Goal: Information Seeking & Learning: Learn about a topic

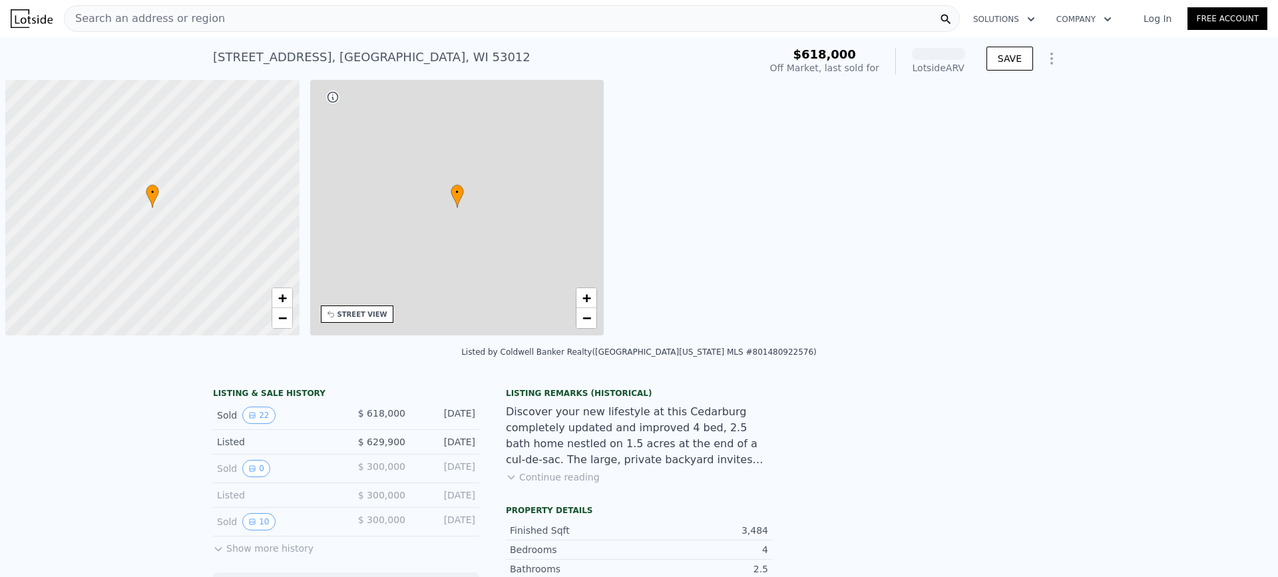
scroll to position [0, 5]
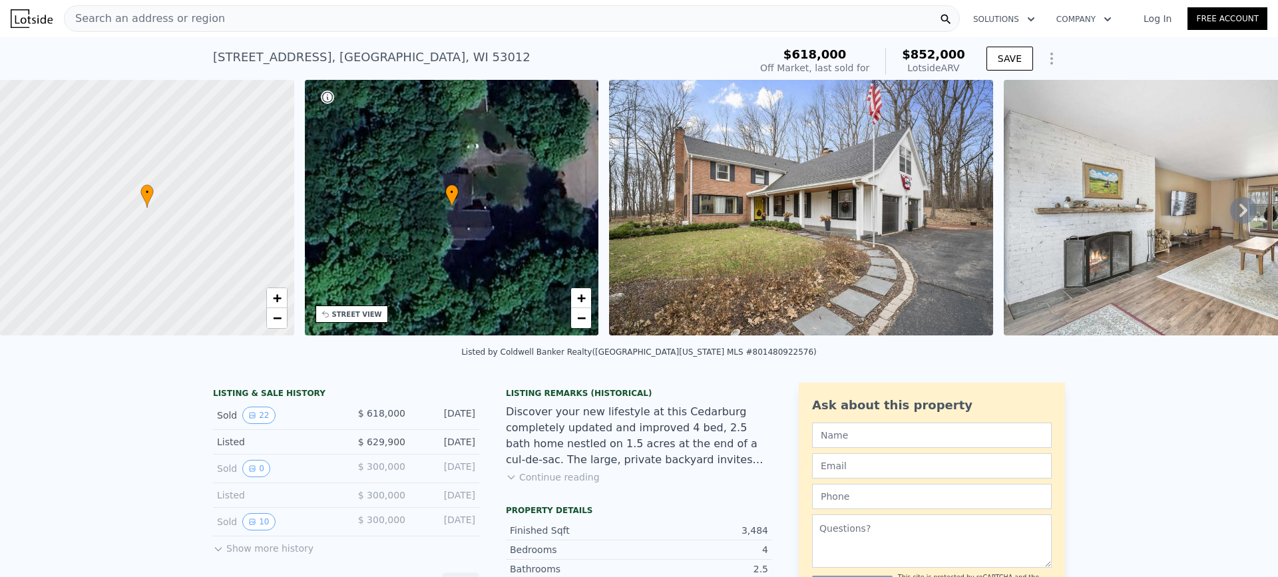
click at [1240, 219] on icon at bounding box center [1243, 210] width 27 height 27
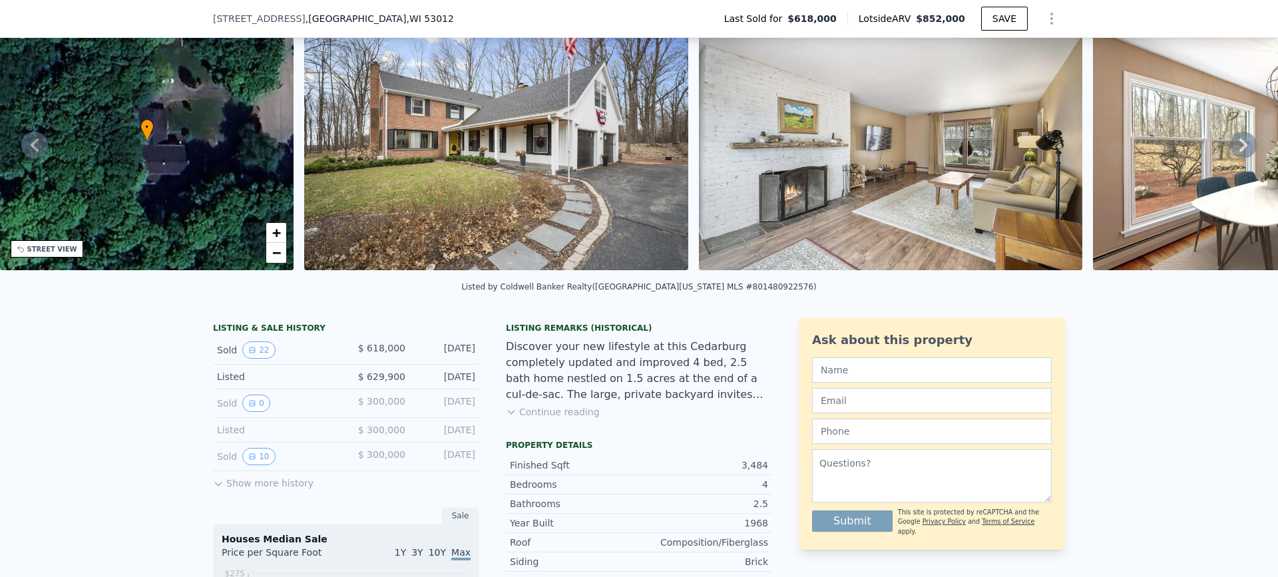
scroll to position [0, 0]
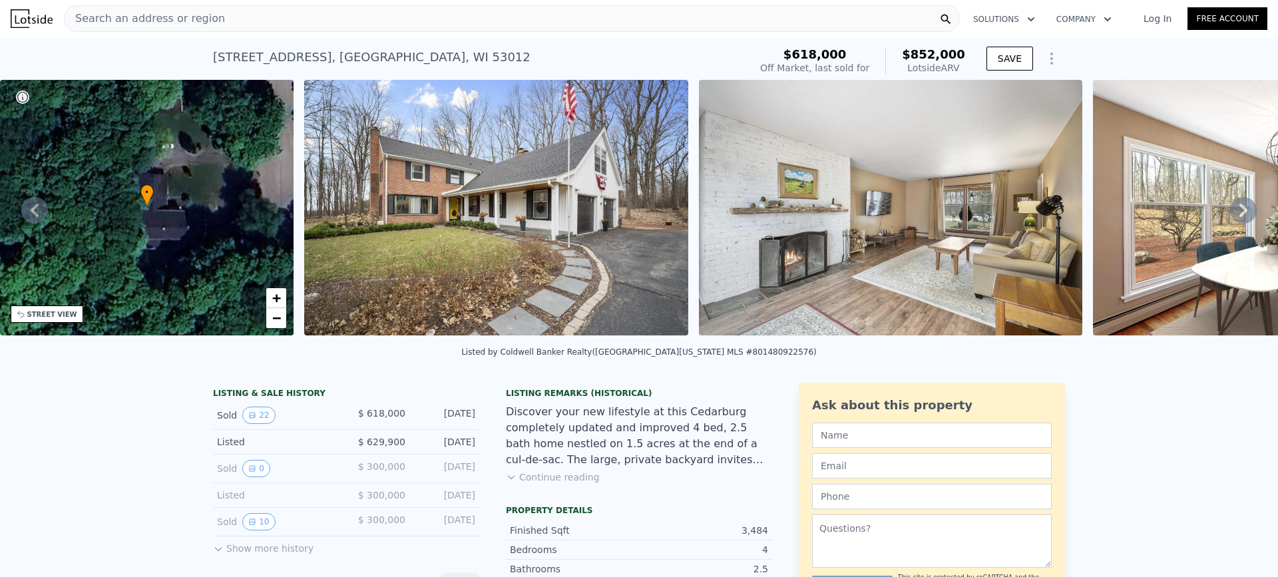
click at [1231, 218] on icon at bounding box center [1243, 210] width 27 height 27
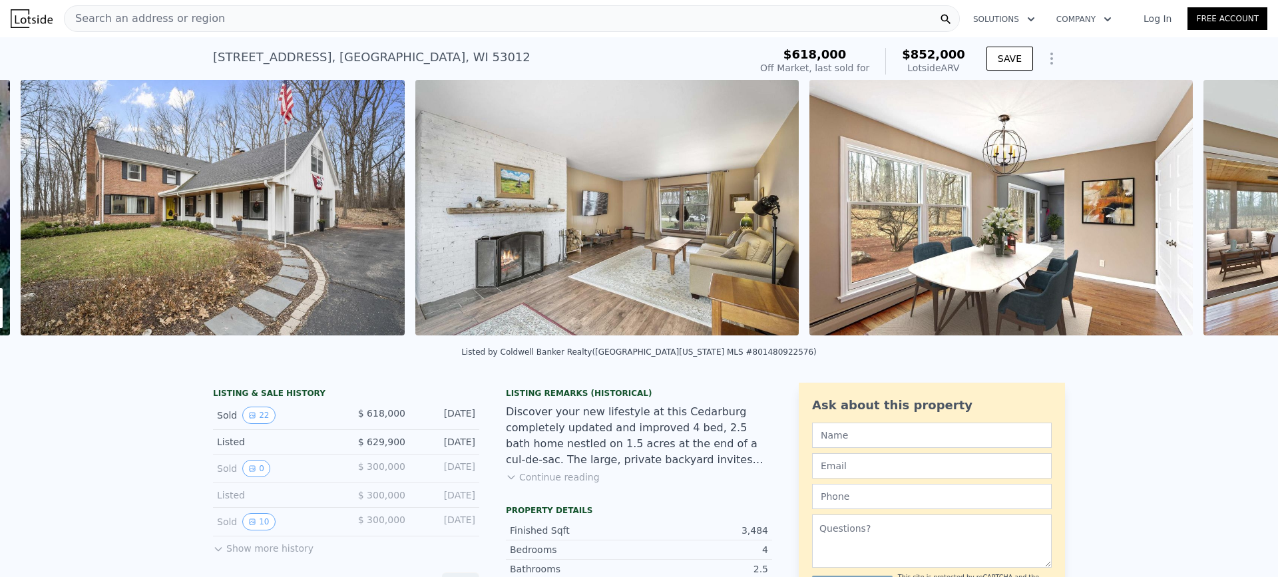
scroll to position [0, 609]
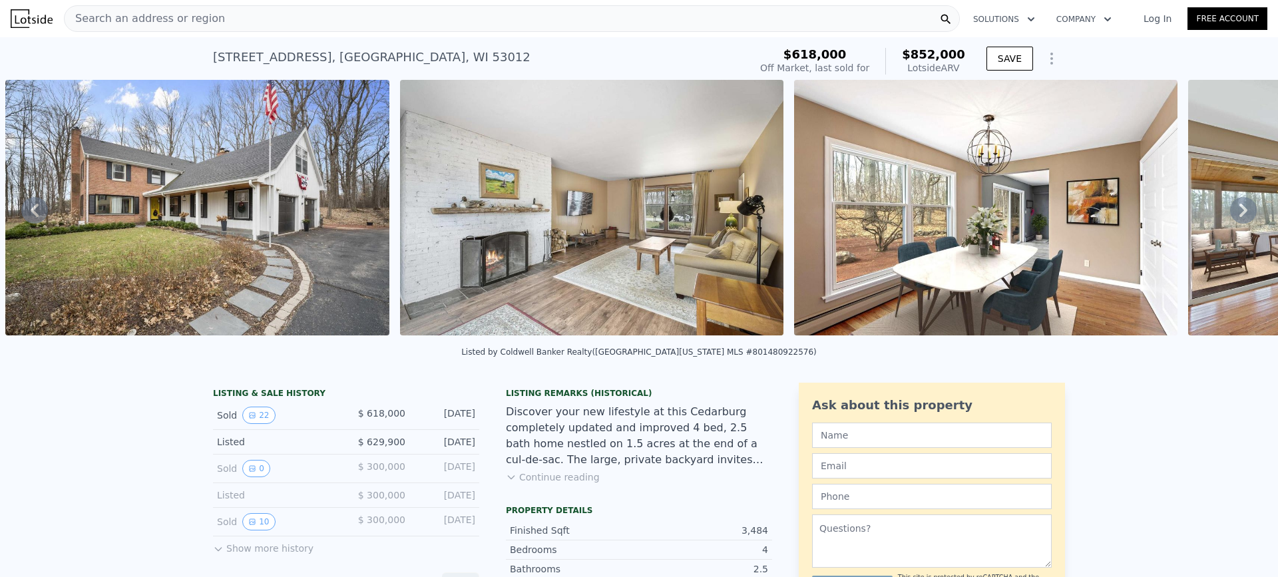
click at [1239, 217] on icon at bounding box center [1243, 210] width 8 height 13
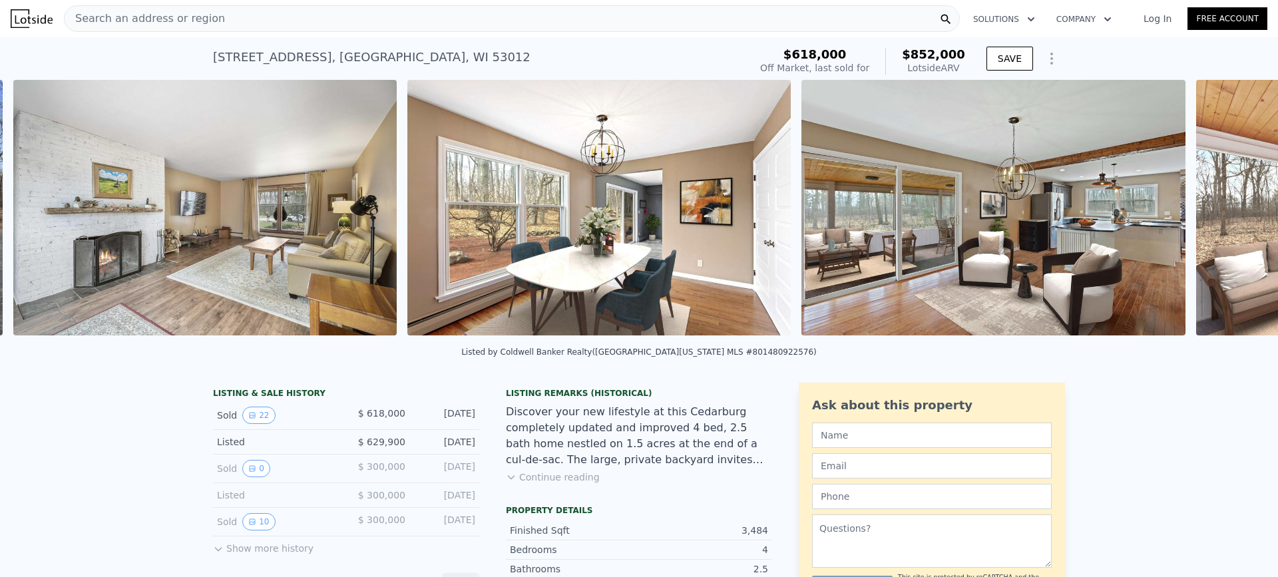
scroll to position [0, 1004]
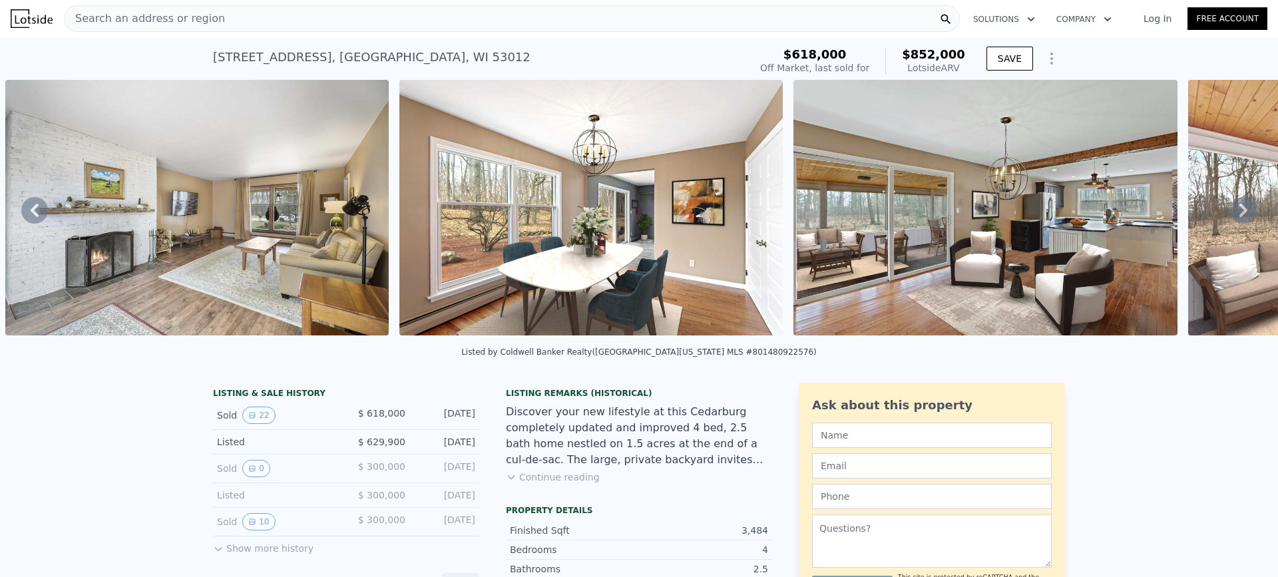
click at [1239, 217] on icon at bounding box center [1243, 210] width 8 height 13
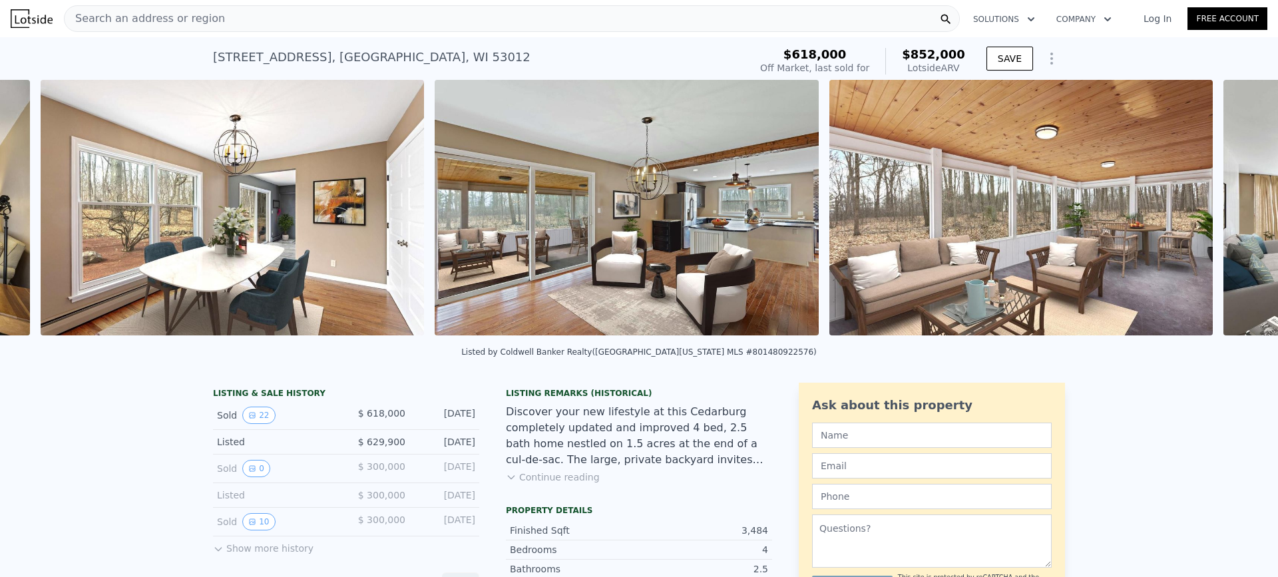
scroll to position [0, 1398]
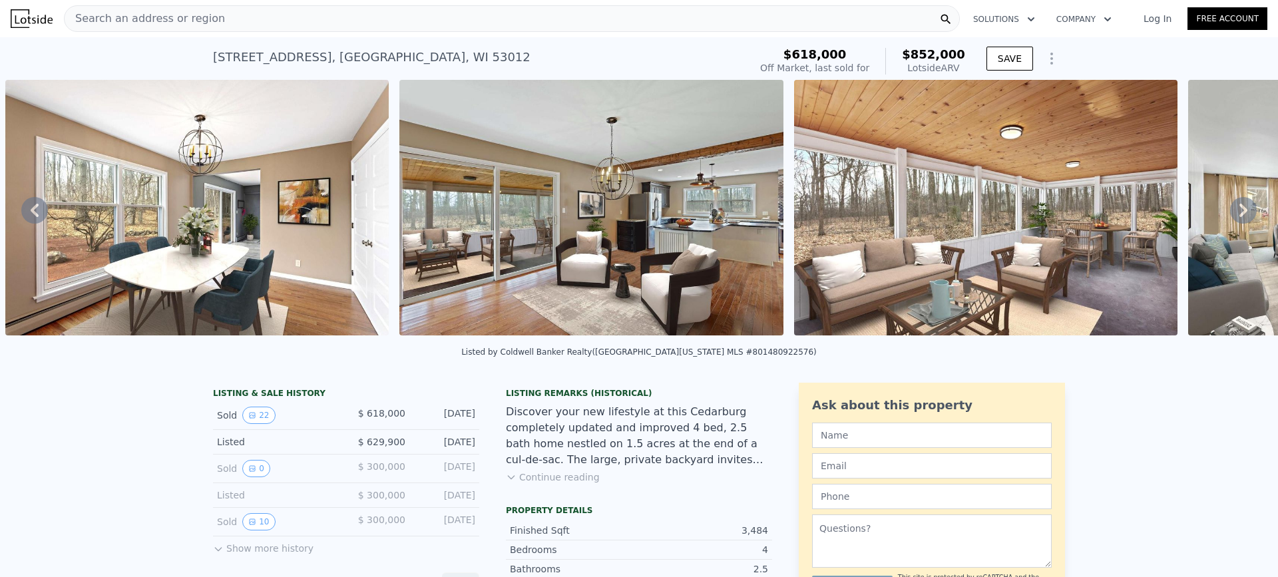
click at [1235, 218] on icon at bounding box center [1243, 210] width 27 height 27
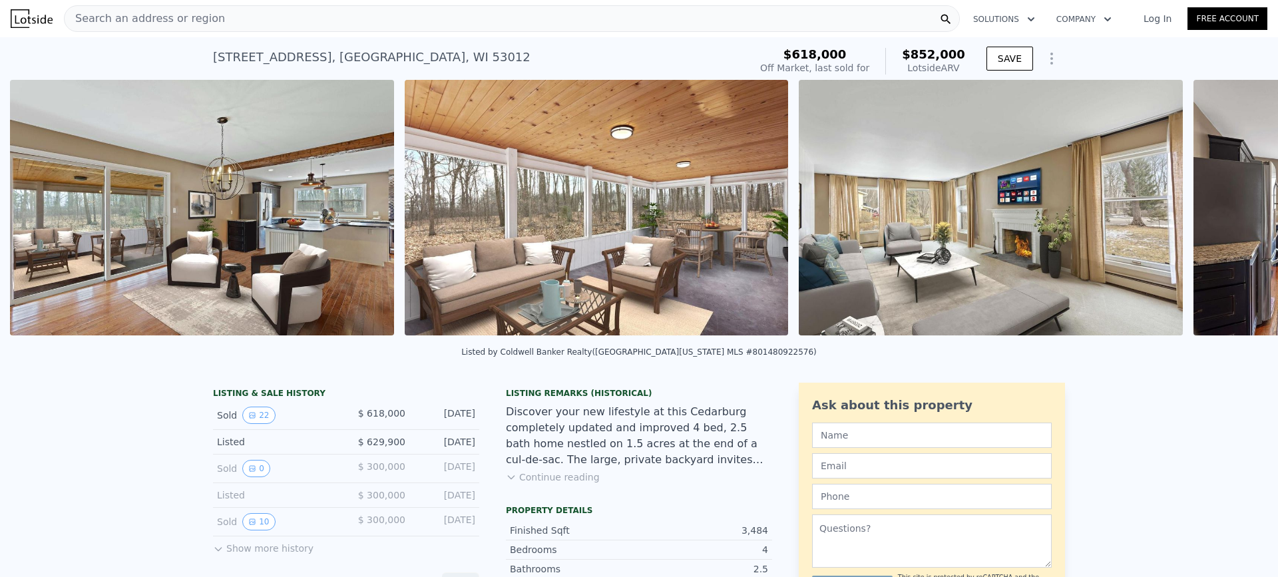
scroll to position [0, 1792]
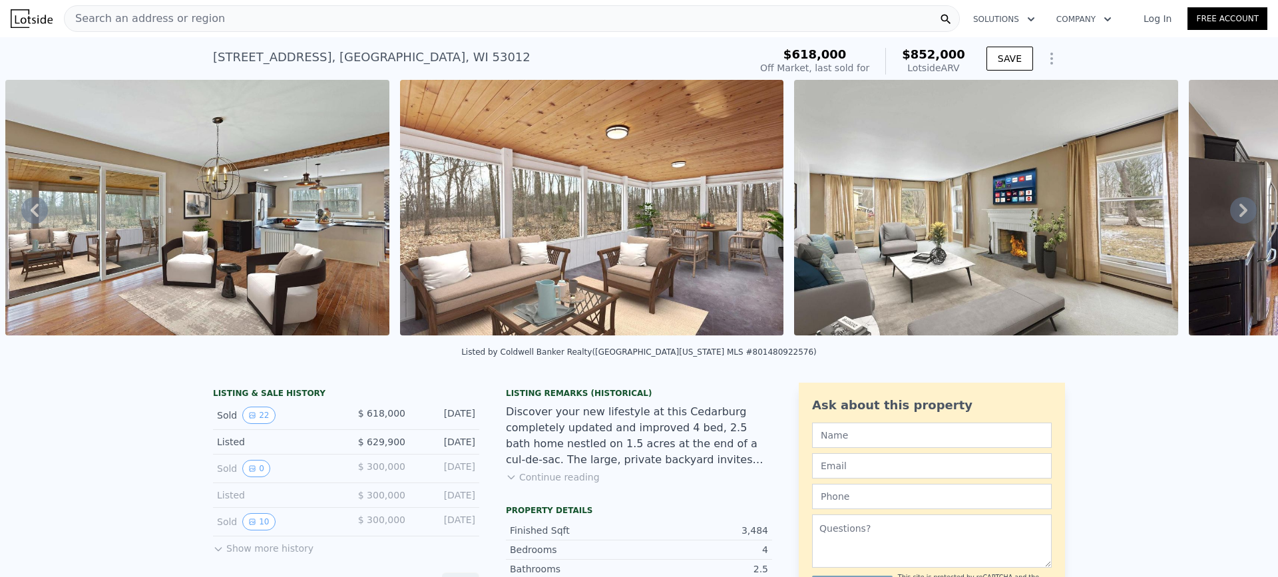
click at [1235, 218] on icon at bounding box center [1243, 210] width 27 height 27
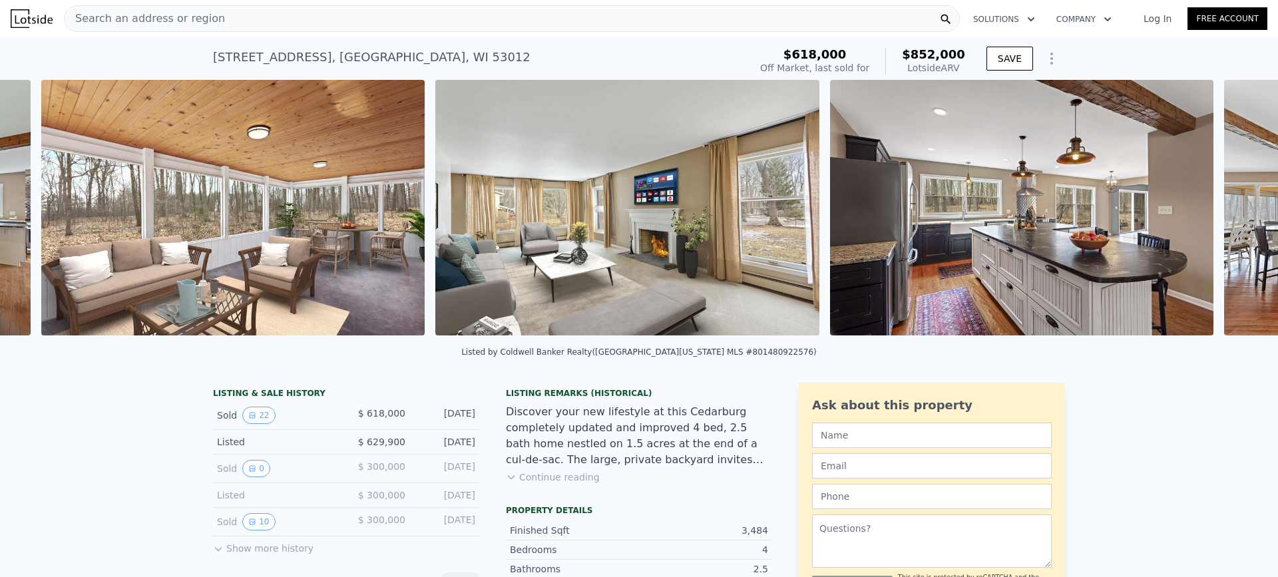
scroll to position [0, 2186]
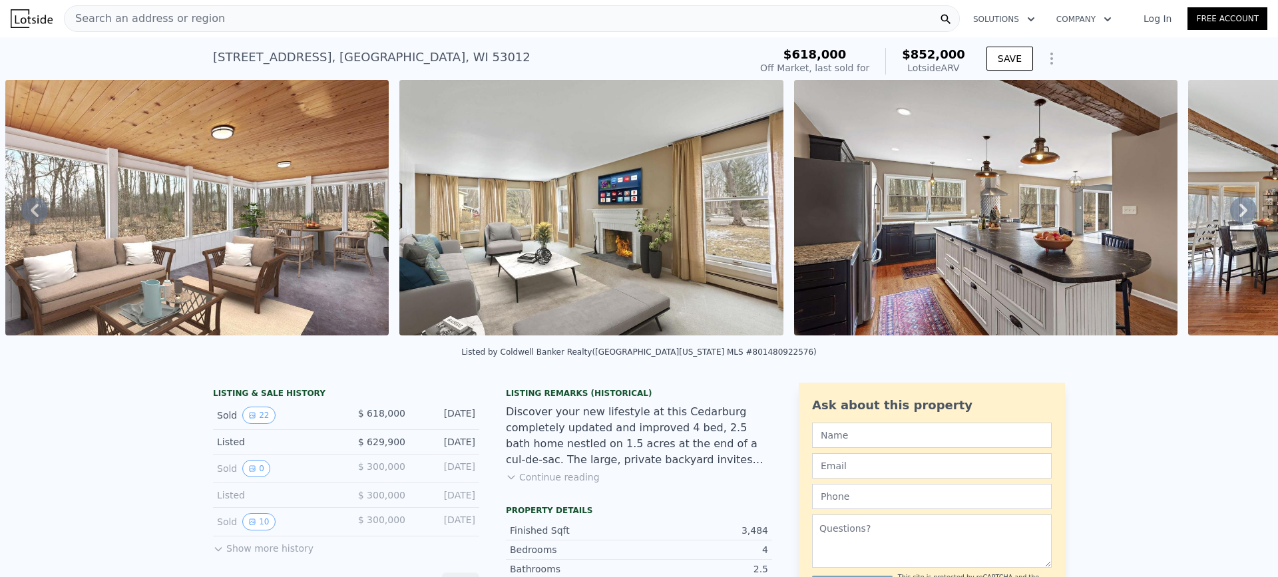
click at [1235, 218] on icon at bounding box center [1243, 210] width 27 height 27
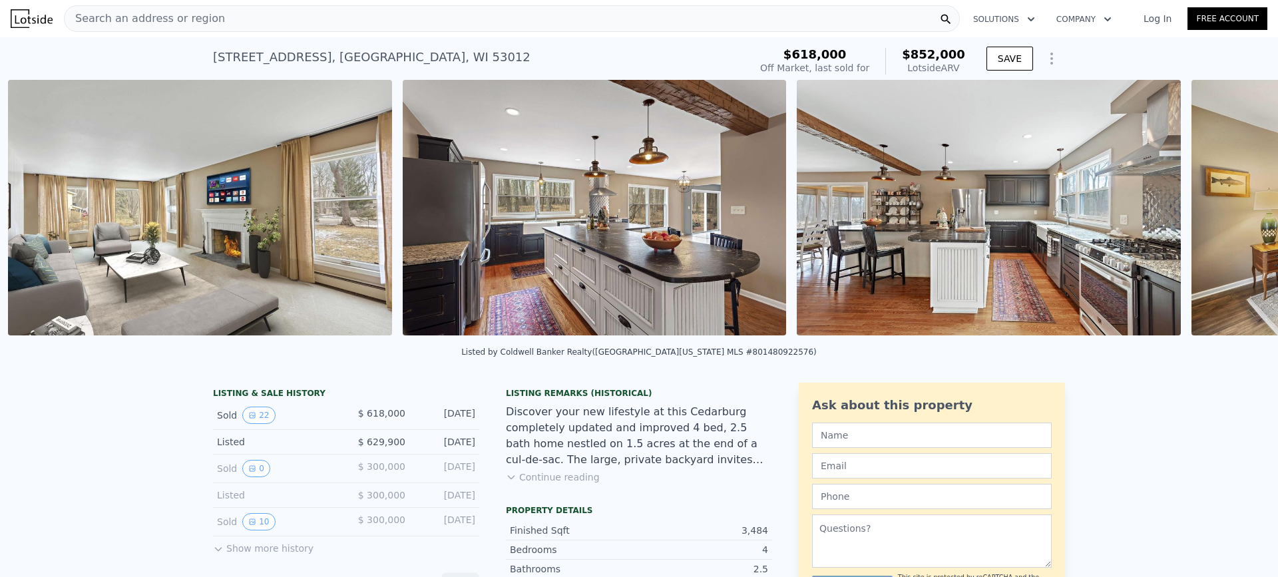
scroll to position [0, 2580]
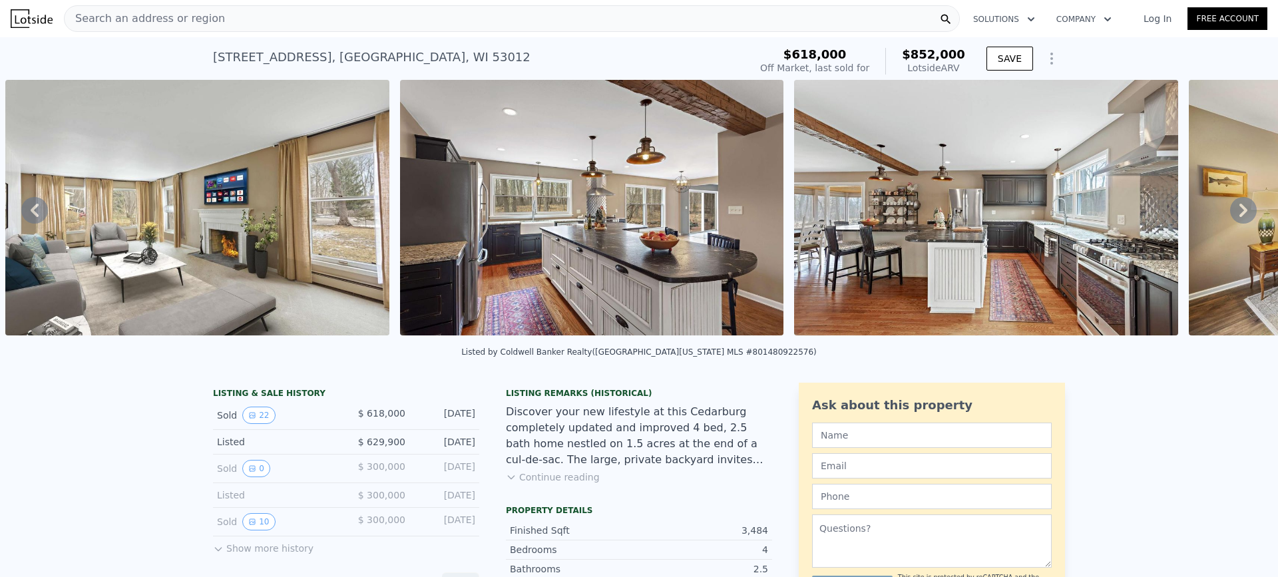
click at [1235, 218] on icon at bounding box center [1243, 210] width 27 height 27
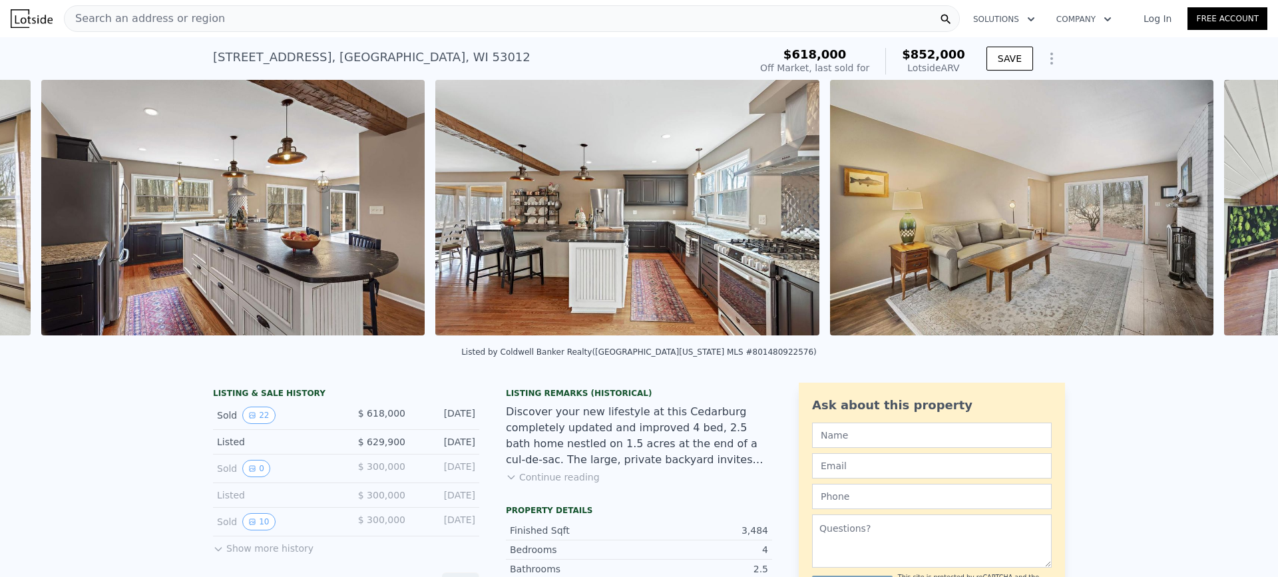
scroll to position [0, 2975]
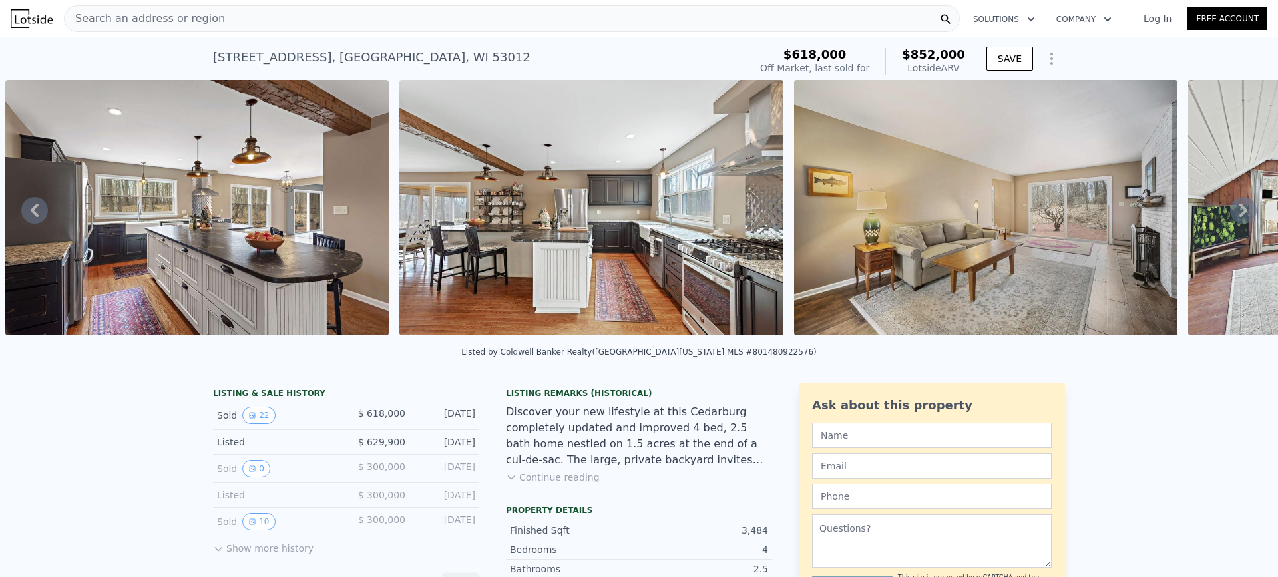
click at [1235, 218] on icon at bounding box center [1243, 210] width 27 height 27
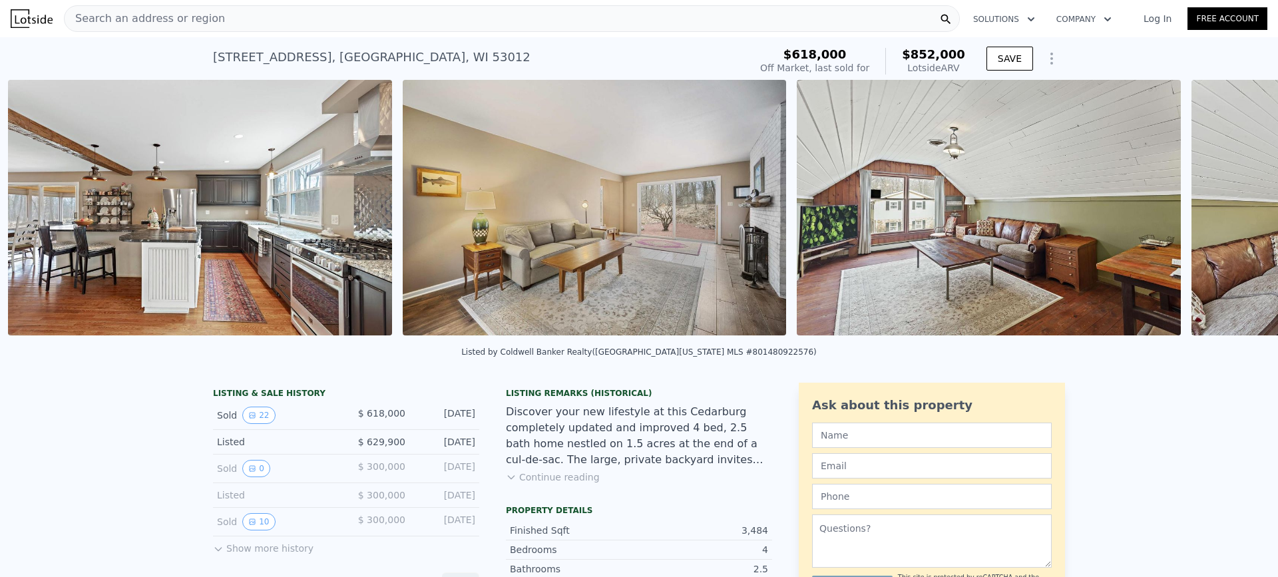
scroll to position [0, 3369]
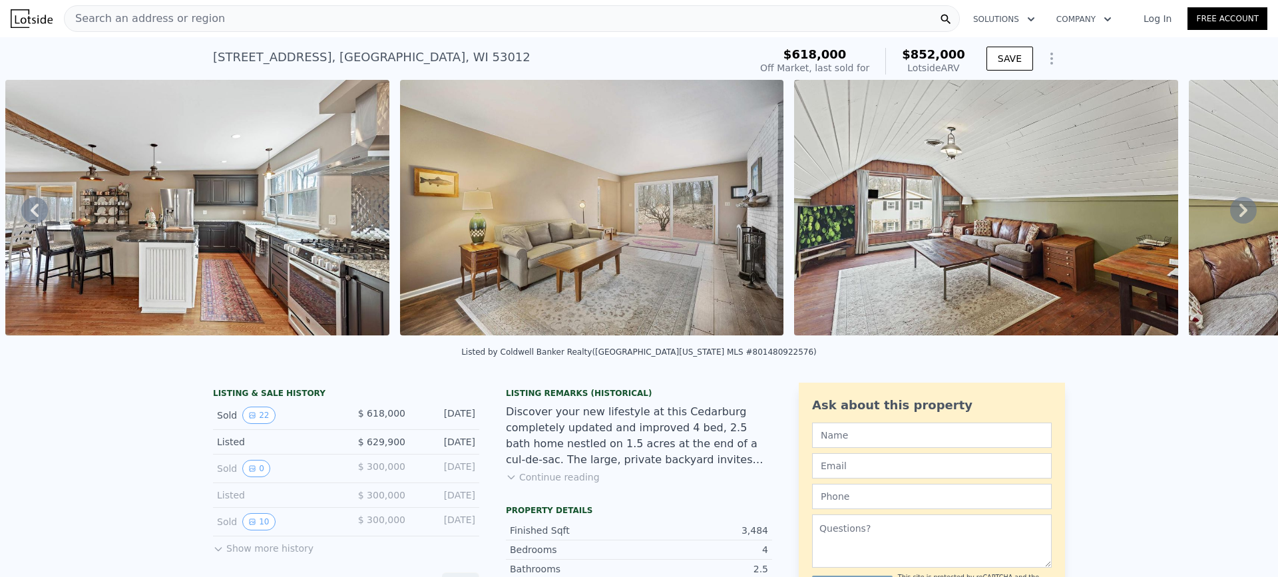
click at [1235, 218] on icon at bounding box center [1243, 210] width 27 height 27
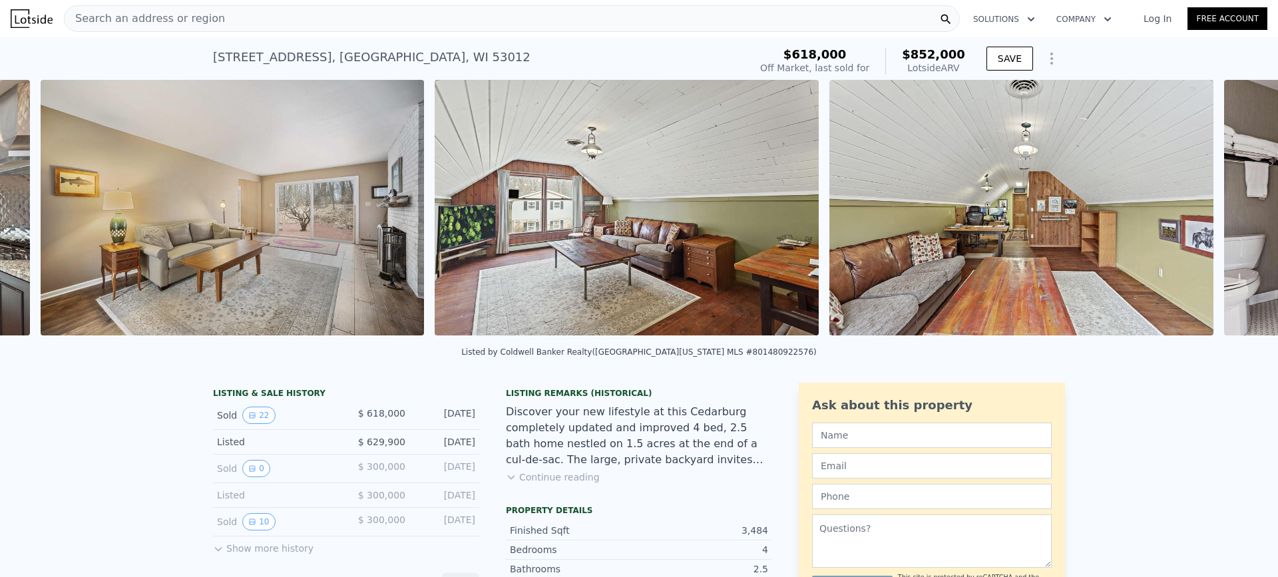
scroll to position [0, 3764]
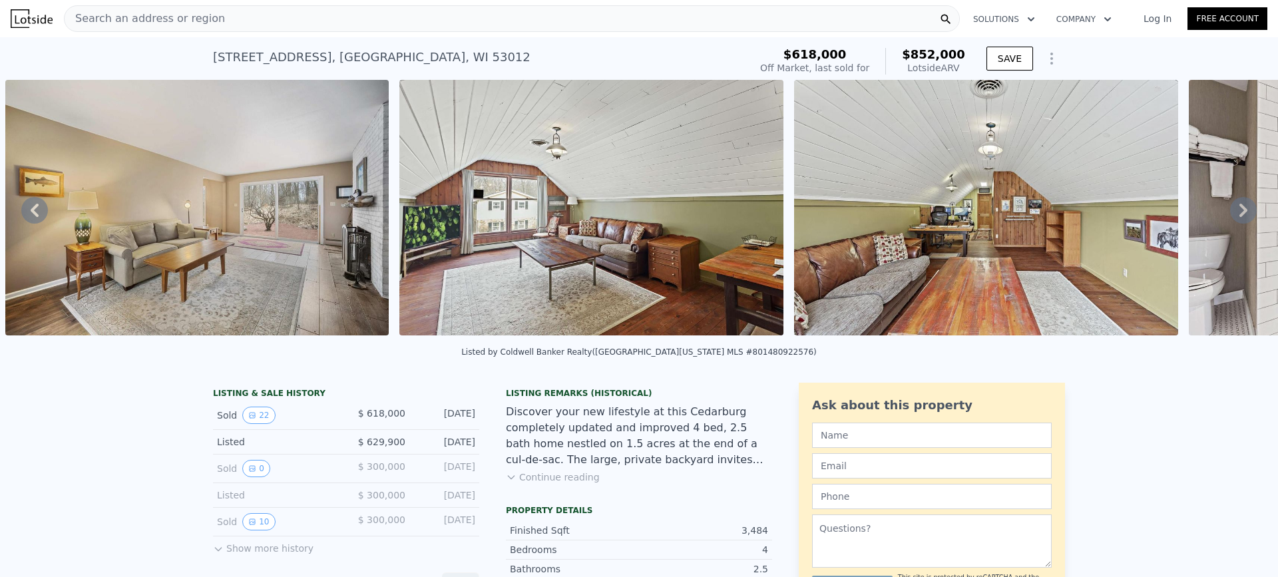
click at [1235, 218] on icon at bounding box center [1243, 210] width 27 height 27
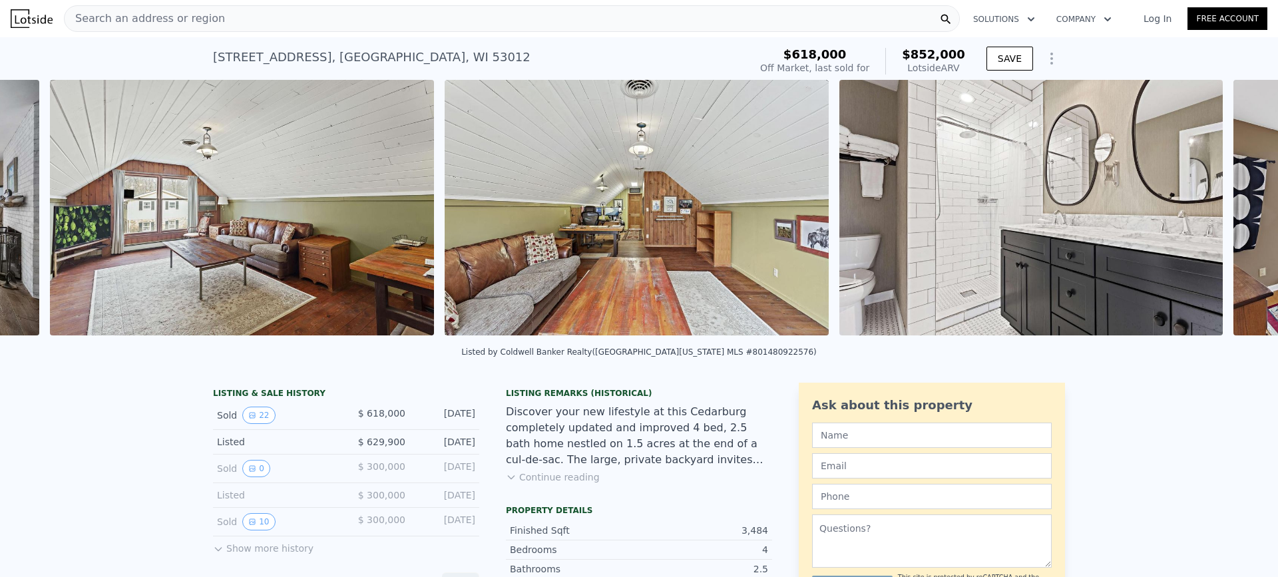
scroll to position [0, 4158]
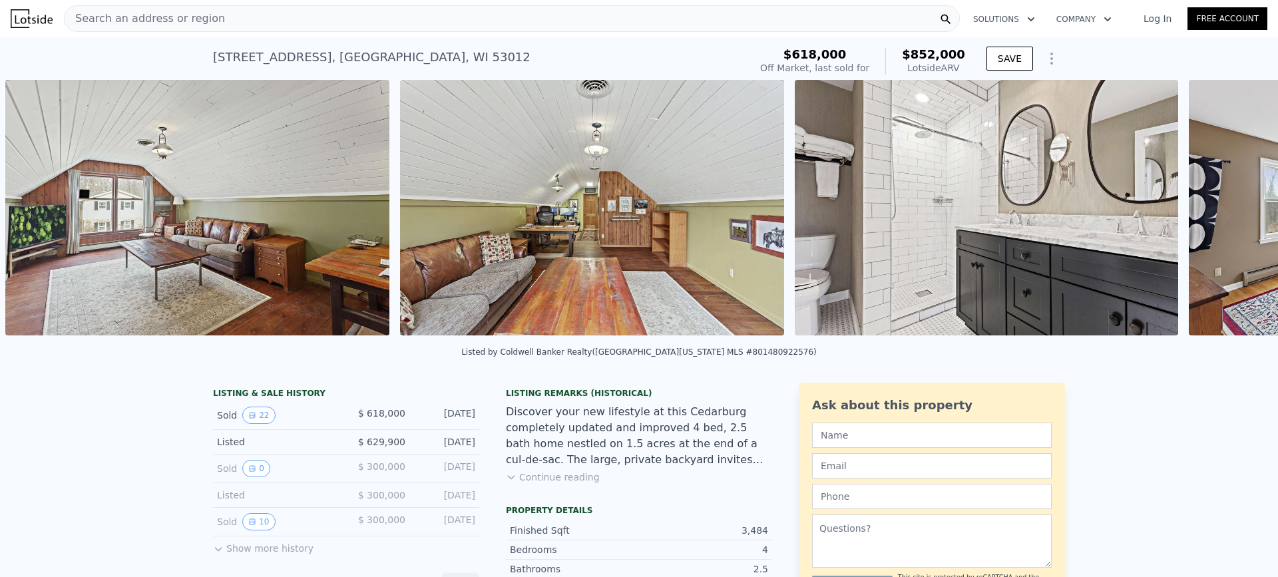
click at [1235, 218] on div "• + − • + − STREET VIEW Loading... SATELLITE VIEW" at bounding box center [639, 210] width 1278 height 260
click at [1235, 218] on icon at bounding box center [1243, 210] width 27 height 27
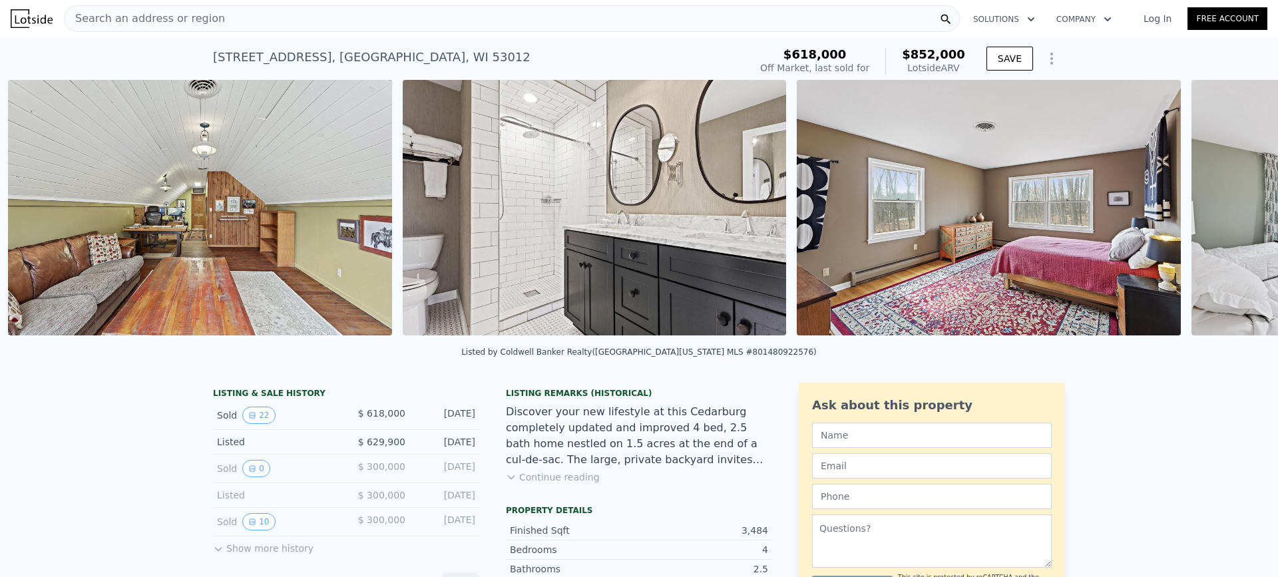
scroll to position [0, 4552]
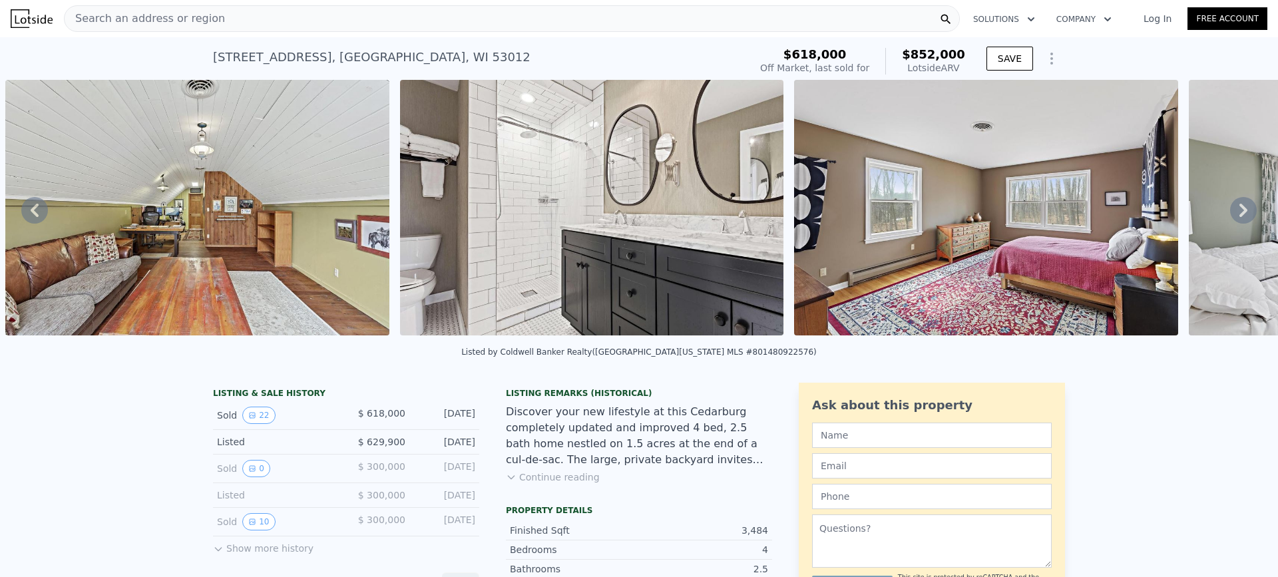
click at [965, 184] on img at bounding box center [986, 208] width 384 height 256
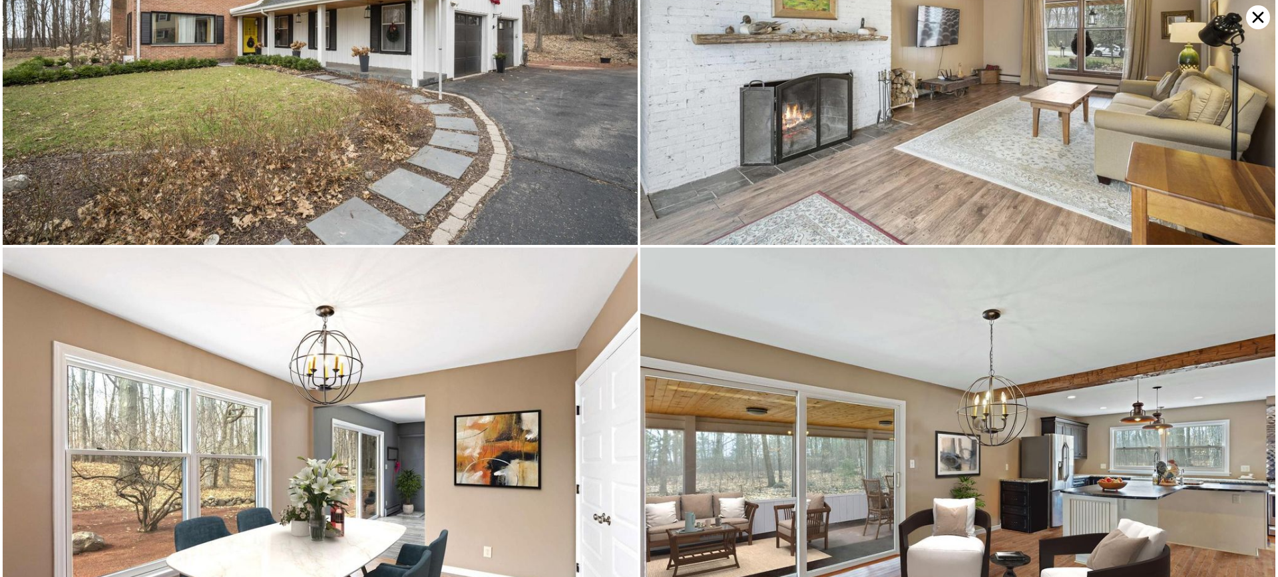
scroll to position [0, 0]
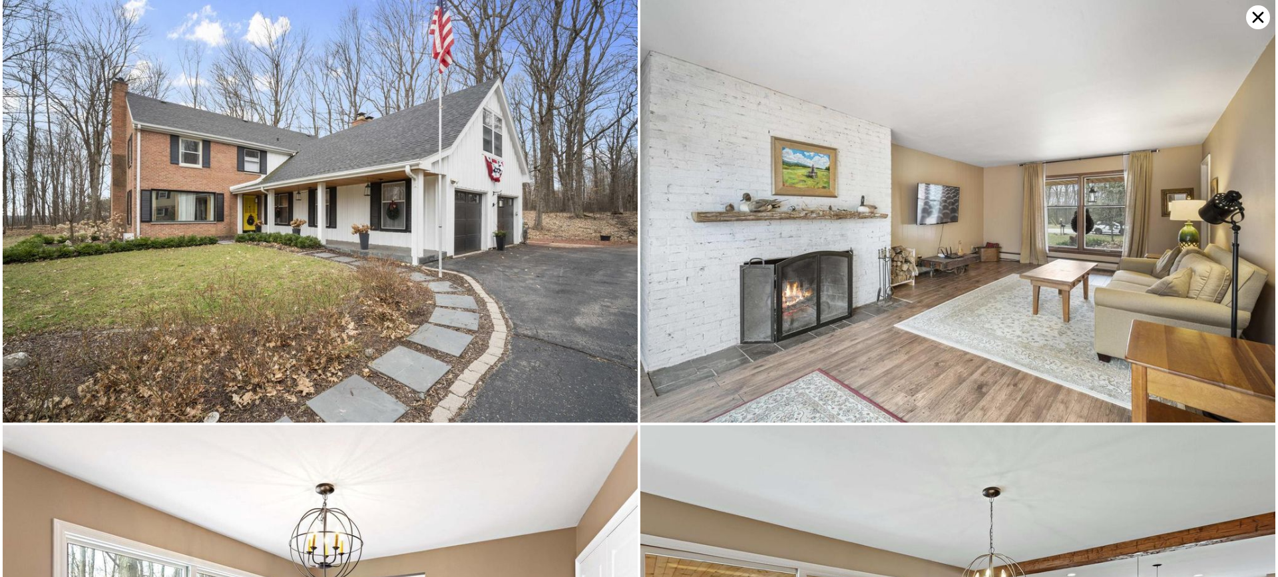
click at [1259, 20] on icon at bounding box center [1258, 17] width 24 height 24
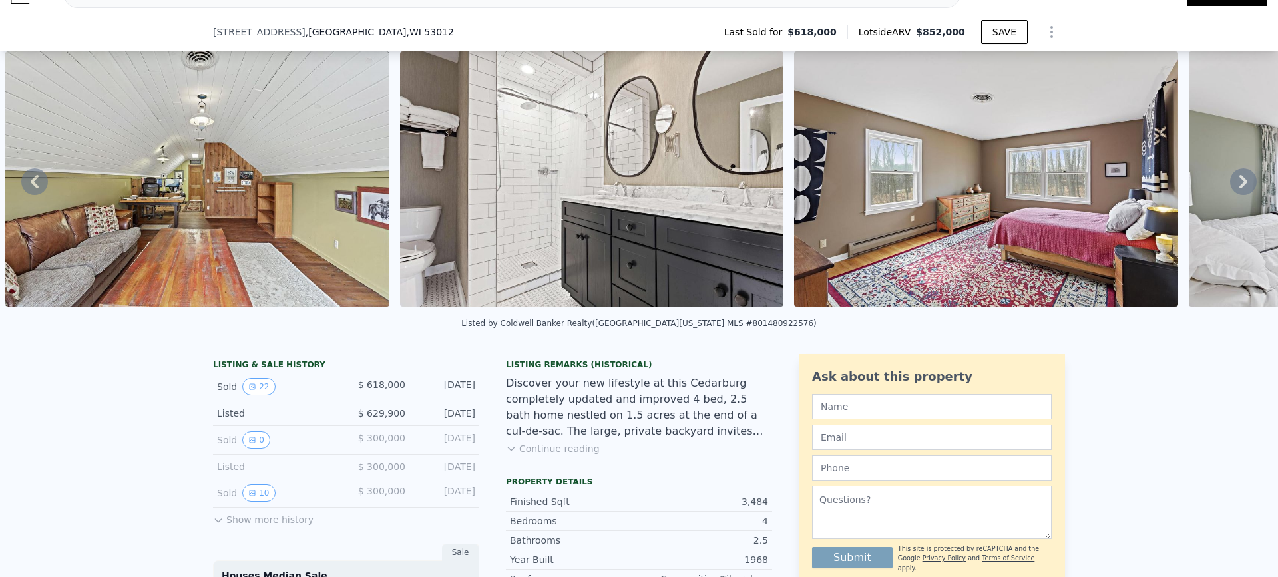
scroll to position [128, 0]
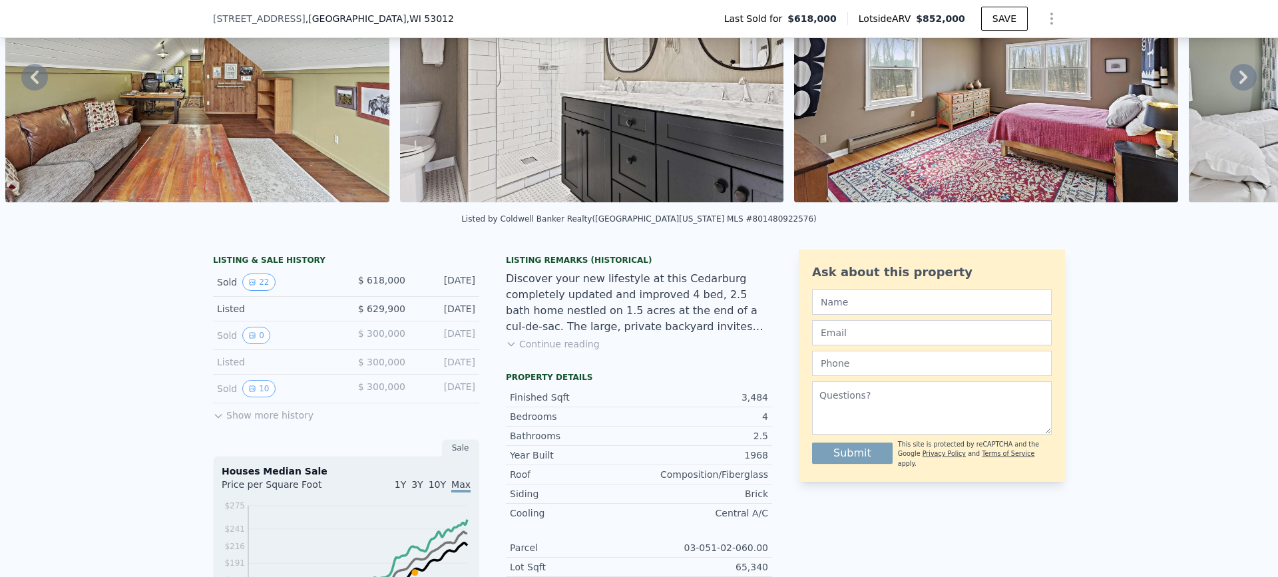
click at [564, 351] on button "Continue reading" at bounding box center [553, 343] width 94 height 13
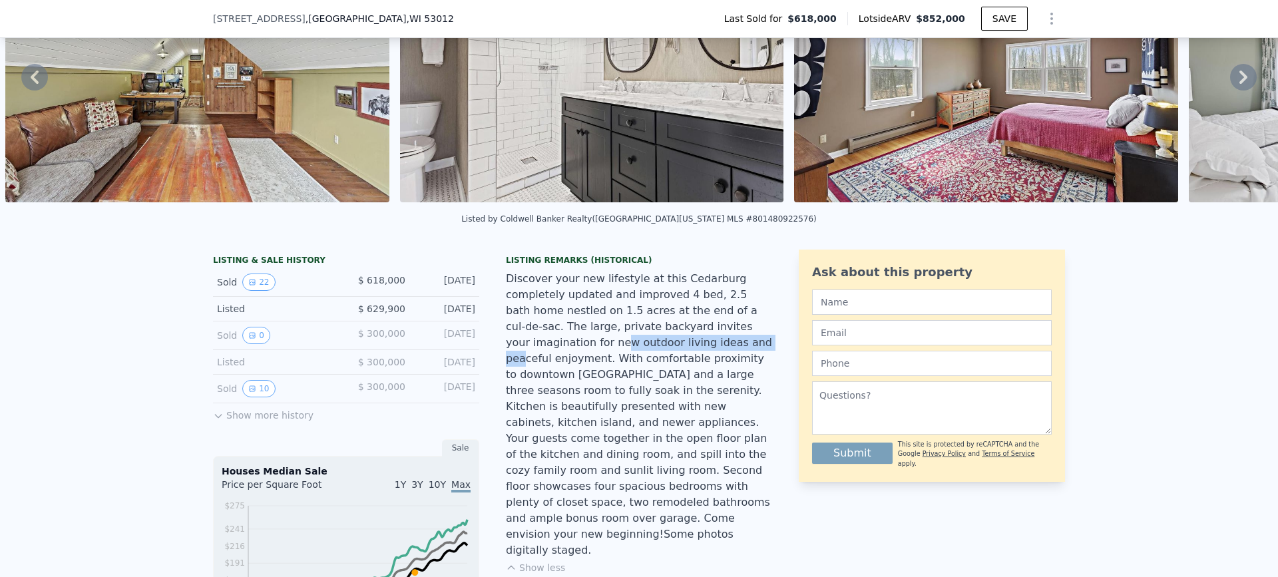
drag, startPoint x: 519, startPoint y: 347, endPoint x: 639, endPoint y: 342, distance: 119.9
click at [639, 342] on div "Discover your new lifestyle at this Cedarburg completely updated and improved 4…" at bounding box center [639, 415] width 266 height 288
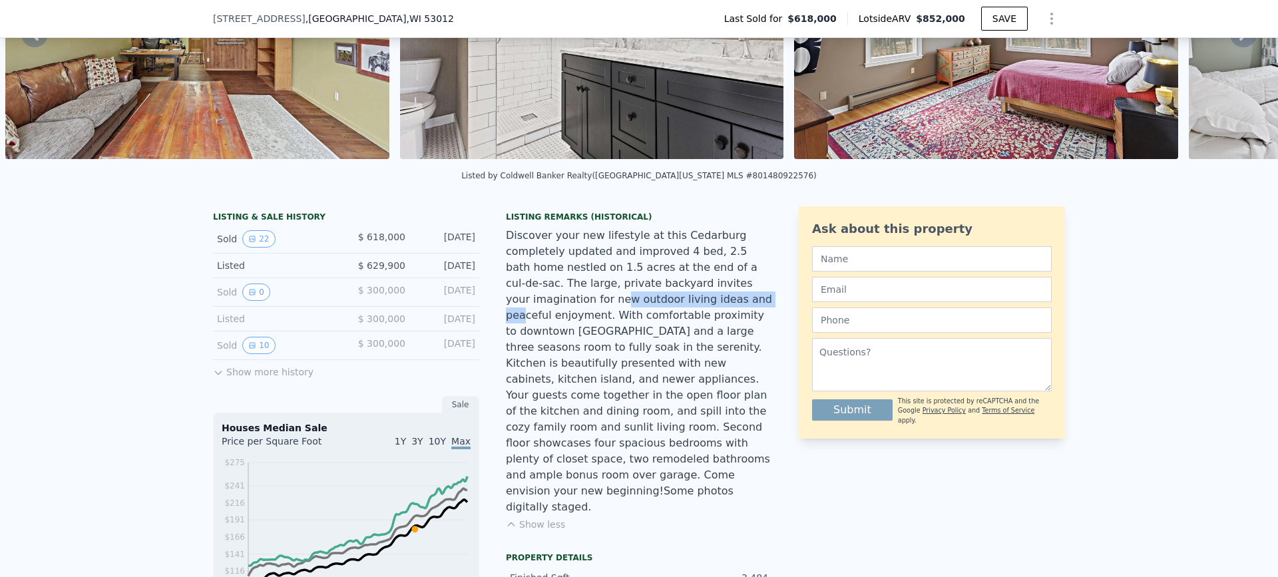
scroll to position [195, 0]
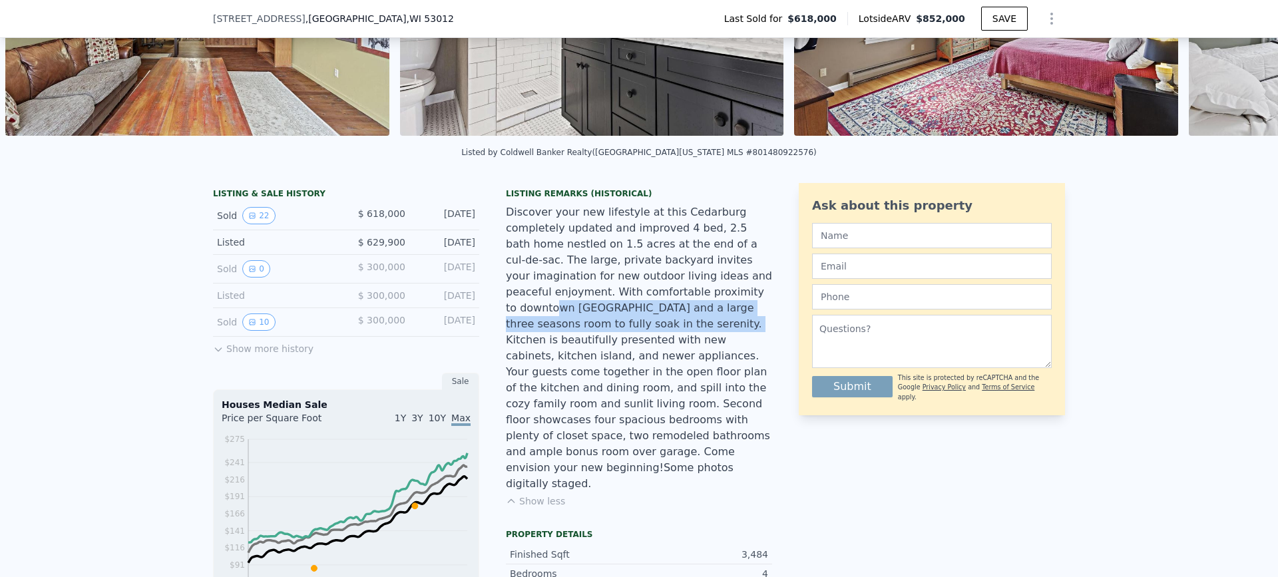
drag, startPoint x: 534, startPoint y: 305, endPoint x: 646, endPoint y: 321, distance: 112.4
click at [646, 321] on div "Discover your new lifestyle at this Cedarburg completely updated and improved 4…" at bounding box center [639, 348] width 266 height 288
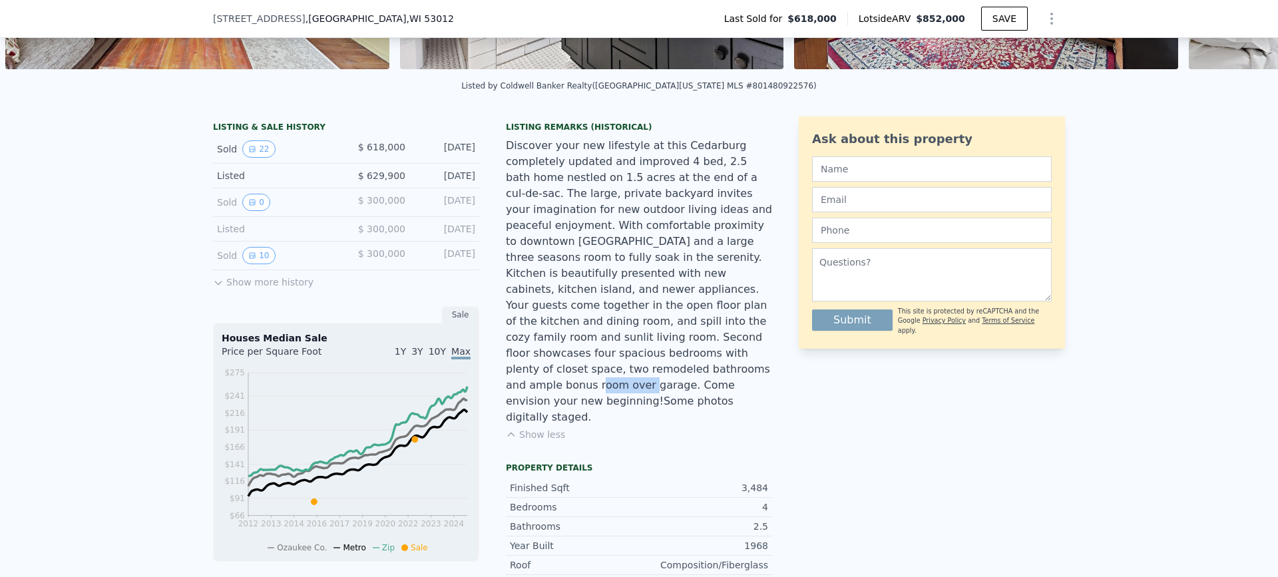
drag, startPoint x: 538, startPoint y: 367, endPoint x: 669, endPoint y: 363, distance: 131.2
click at [744, 353] on div "Discover your new lifestyle at this Cedarburg completely updated and improved 4…" at bounding box center [639, 282] width 266 height 288
drag, startPoint x: 252, startPoint y: 162, endPoint x: 317, endPoint y: 212, distance: 81.7
click at [336, 194] on div "LISTING & SALE HISTORY Sold 22 $ 618,000 [DATE] Listed $ 629,900 [DATE] Sold 0 …" at bounding box center [346, 206] width 266 height 168
click at [243, 264] on button "10" at bounding box center [258, 255] width 33 height 17
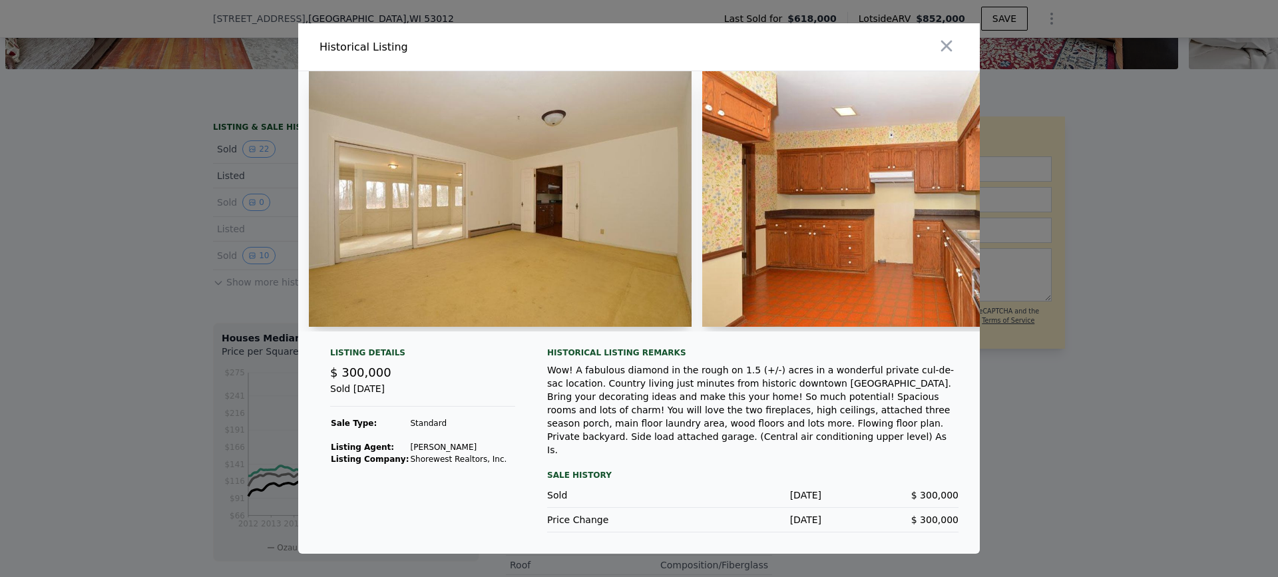
drag, startPoint x: 406, startPoint y: 350, endPoint x: 427, endPoint y: 353, distance: 20.8
click at [427, 342] on div at bounding box center [639, 206] width 682 height 271
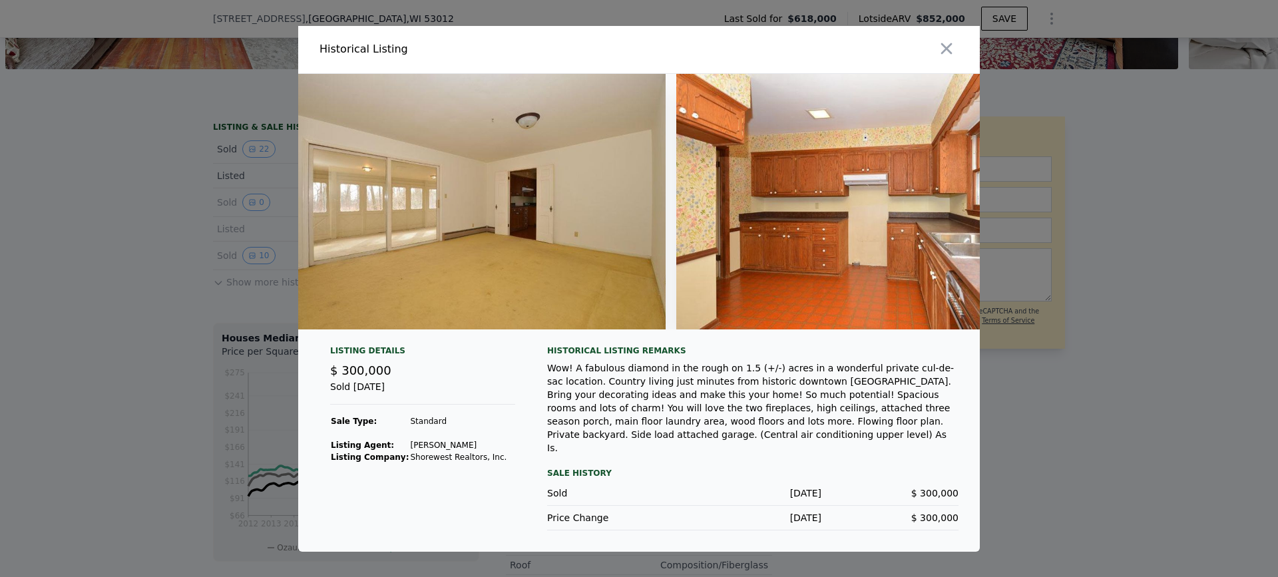
scroll to position [0, 0]
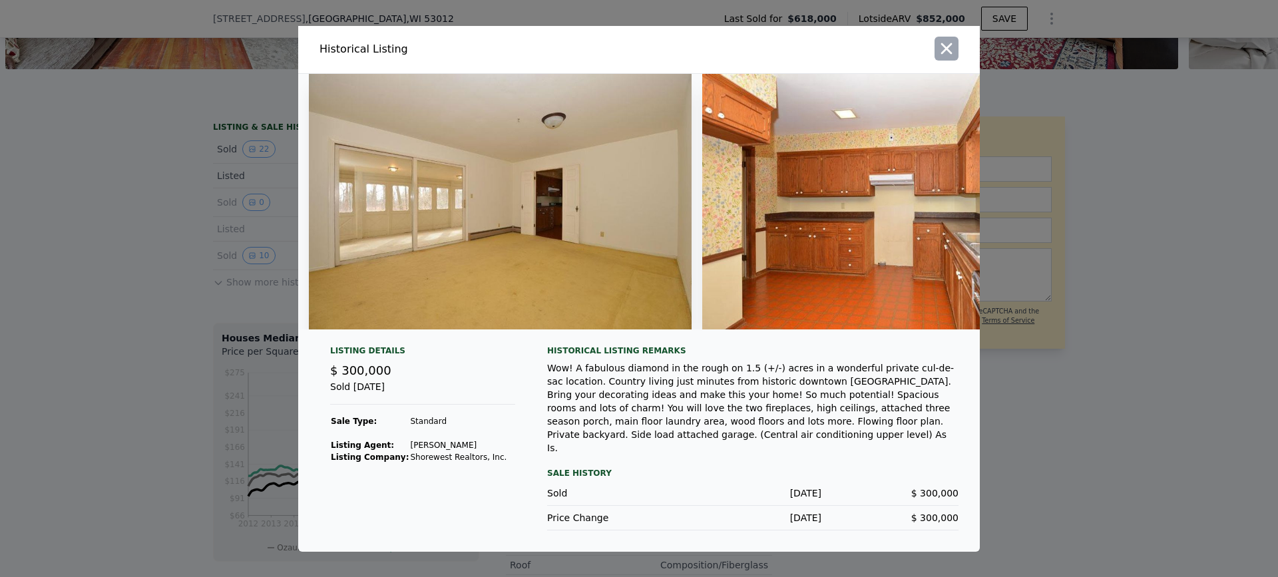
click at [950, 53] on icon "button" at bounding box center [946, 48] width 11 height 11
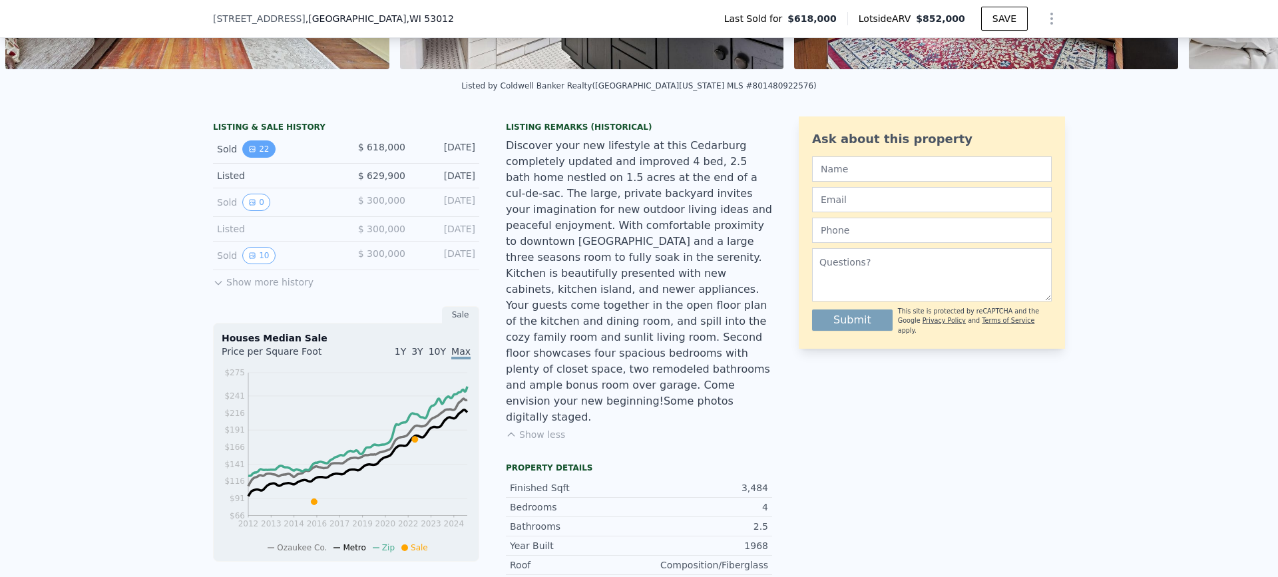
click at [254, 158] on button "22" at bounding box center [258, 148] width 33 height 17
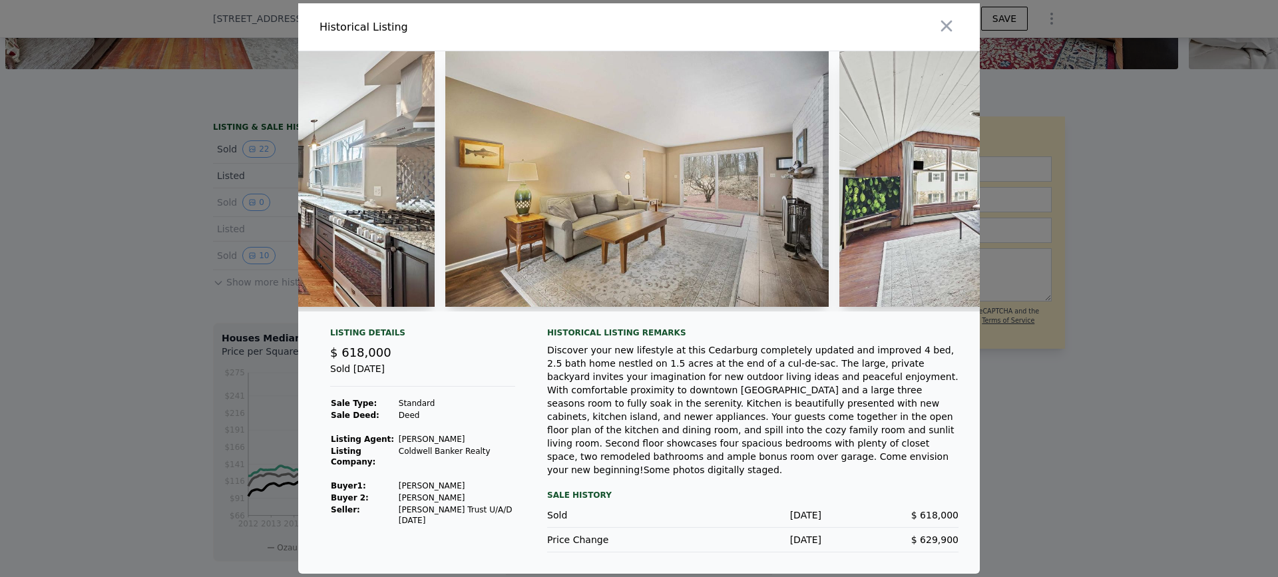
scroll to position [0, 3025]
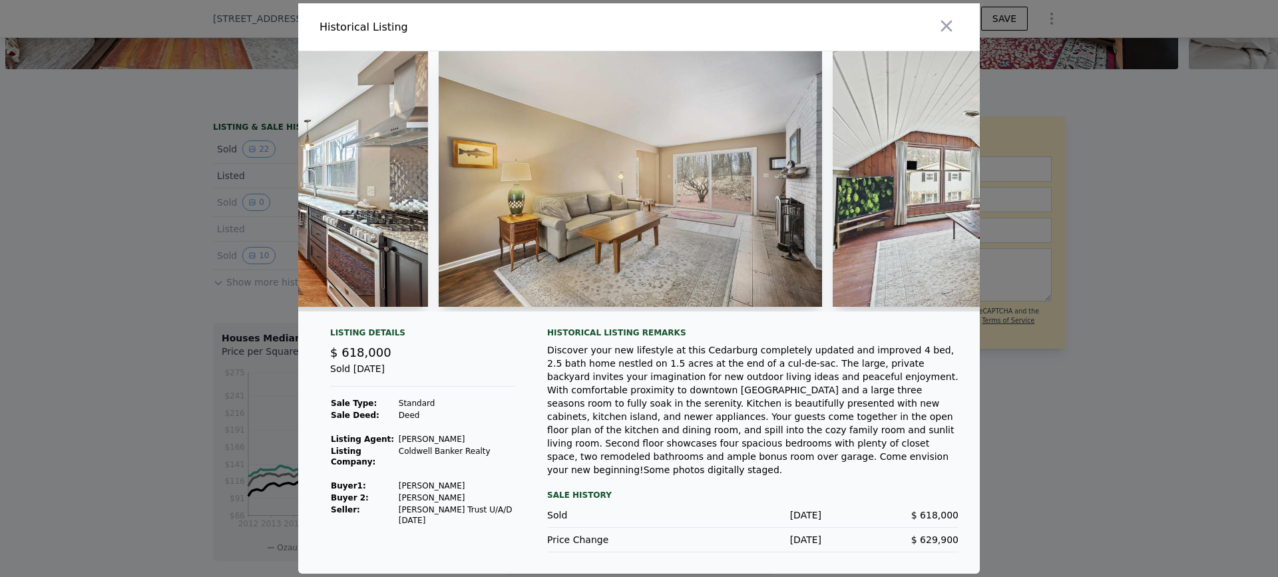
click at [954, 29] on icon "button" at bounding box center [946, 26] width 19 height 19
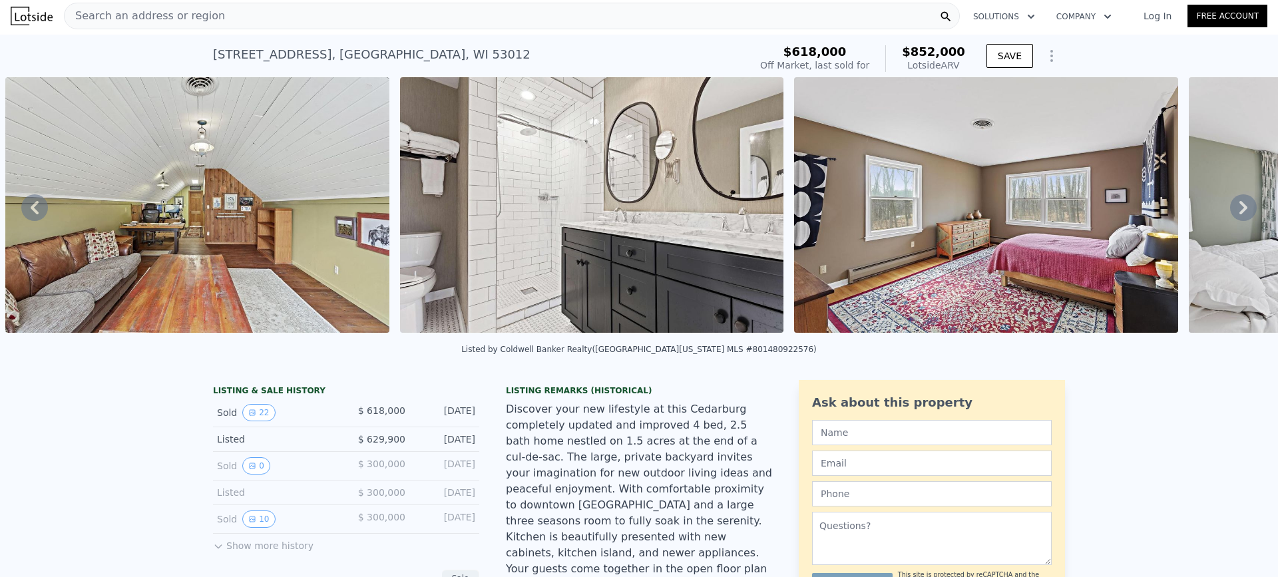
scroll to position [0, 0]
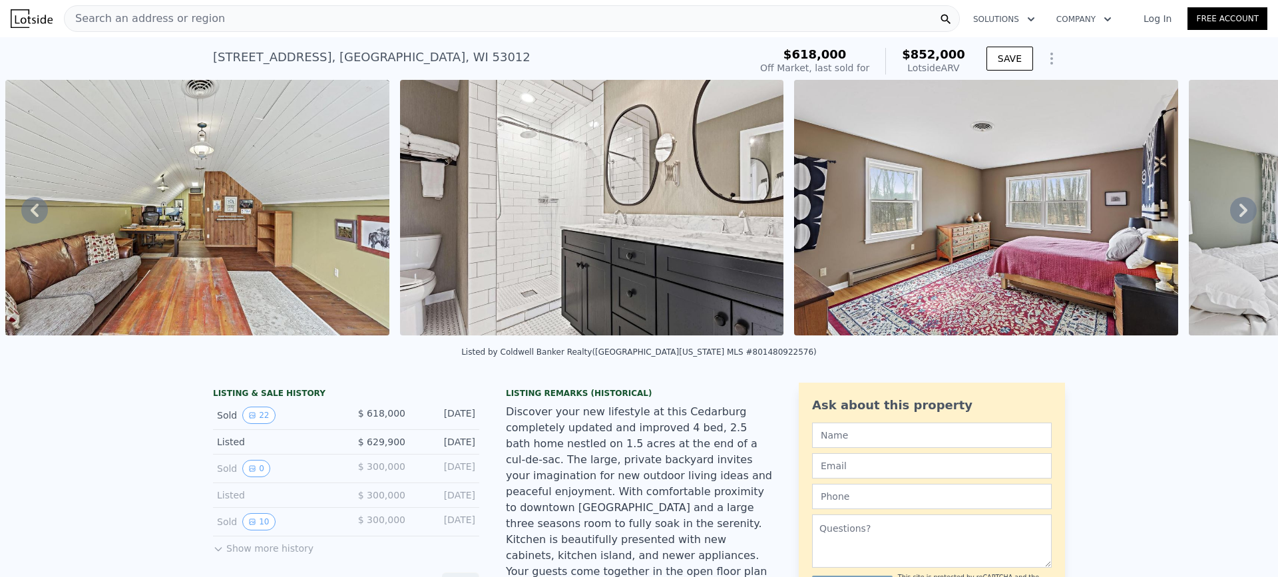
click at [176, 20] on span "Search an address or region" at bounding box center [145, 19] width 160 height 16
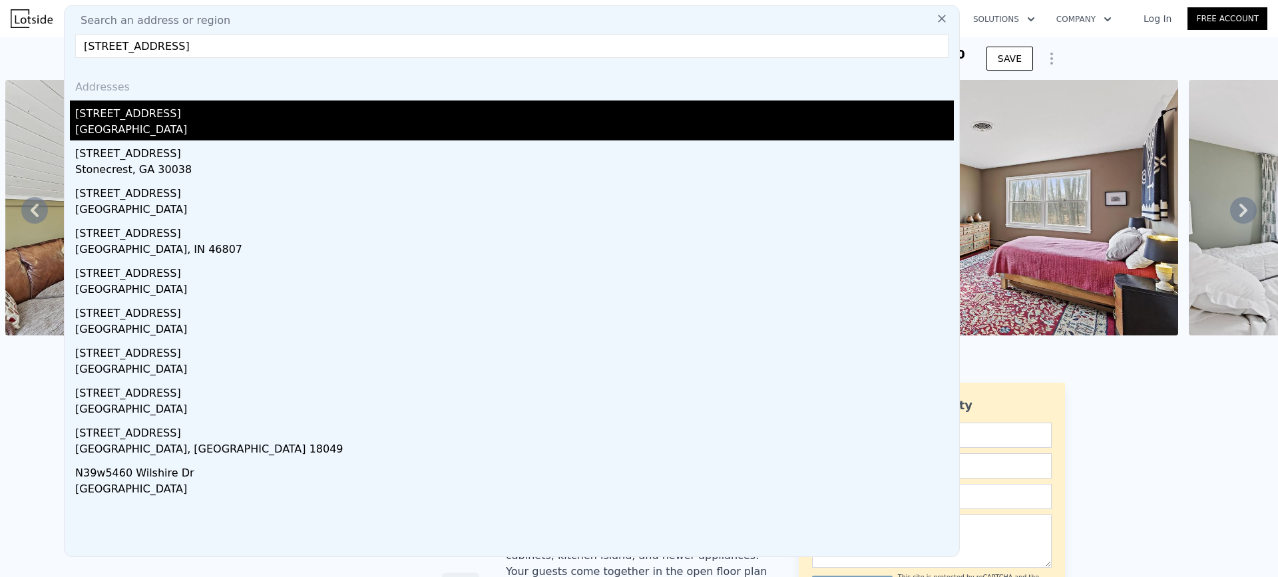
type input "[STREET_ADDRESS]"
click at [109, 129] on div "[GEOGRAPHIC_DATA]" at bounding box center [514, 131] width 879 height 19
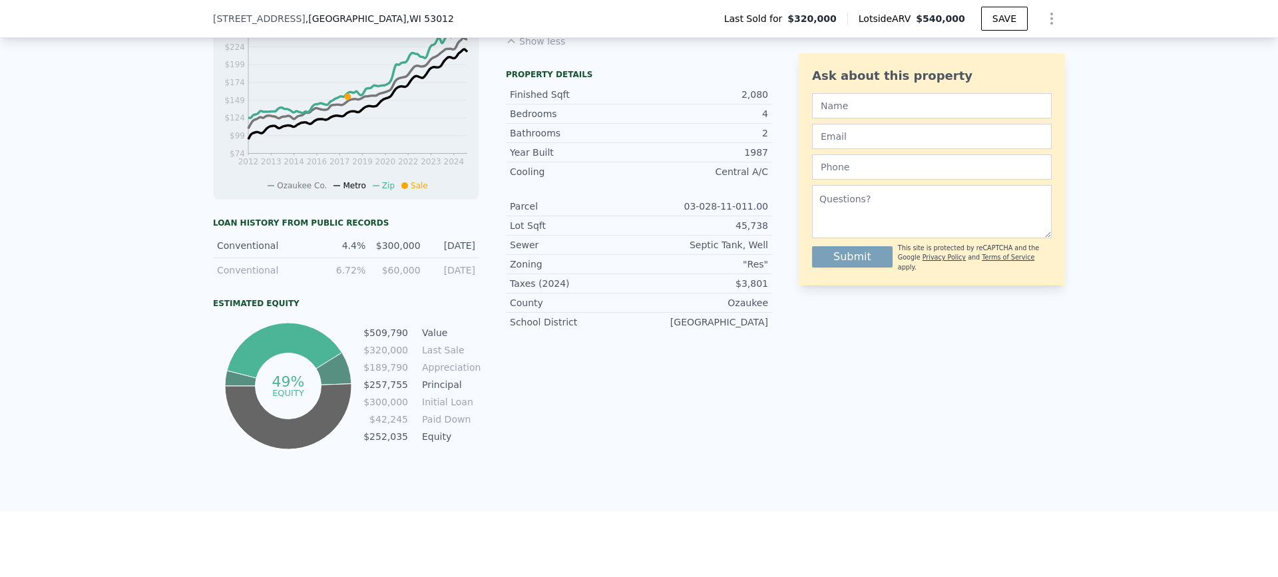
scroll to position [594, 0]
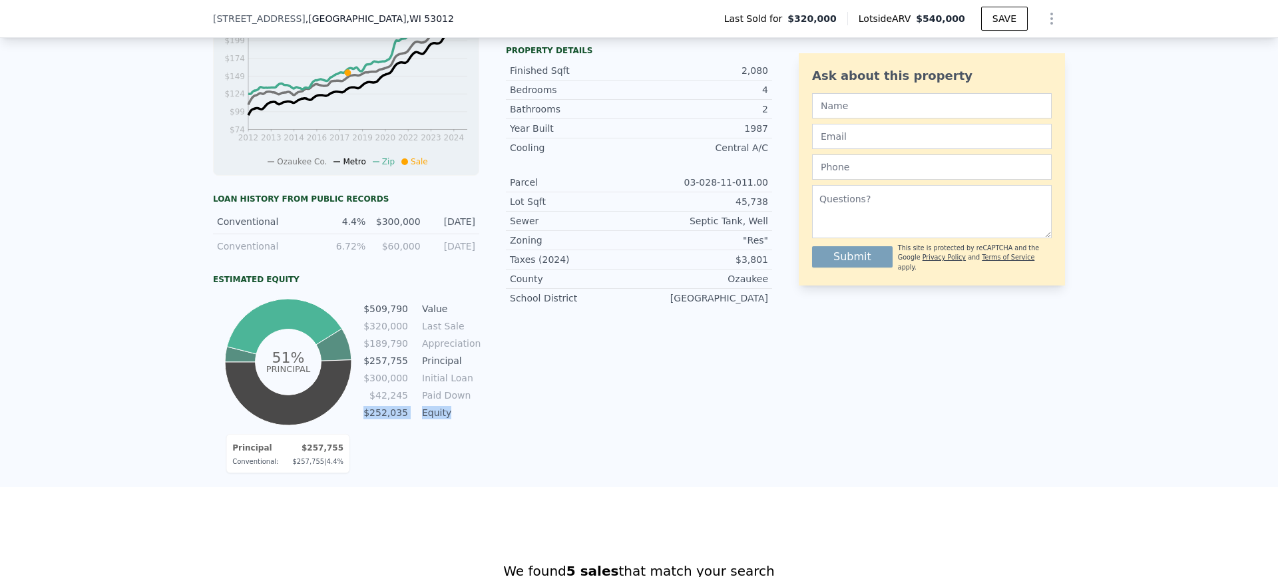
drag, startPoint x: 461, startPoint y: 410, endPoint x: 457, endPoint y: 421, distance: 11.4
click at [452, 421] on tbody "$509,790 Value $320,000 Last Sale $189,790 Appreciation $257,755 Principal $300…" at bounding box center [421, 362] width 116 height 121
click at [458, 420] on td "Equity" at bounding box center [449, 412] width 60 height 15
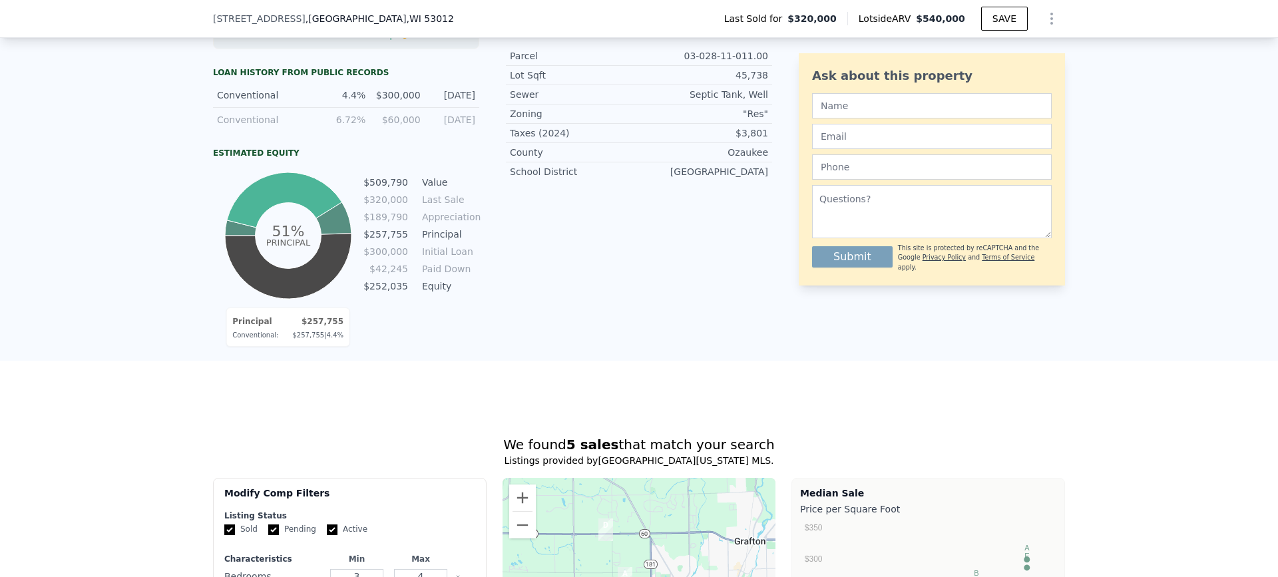
scroll to position [661, 0]
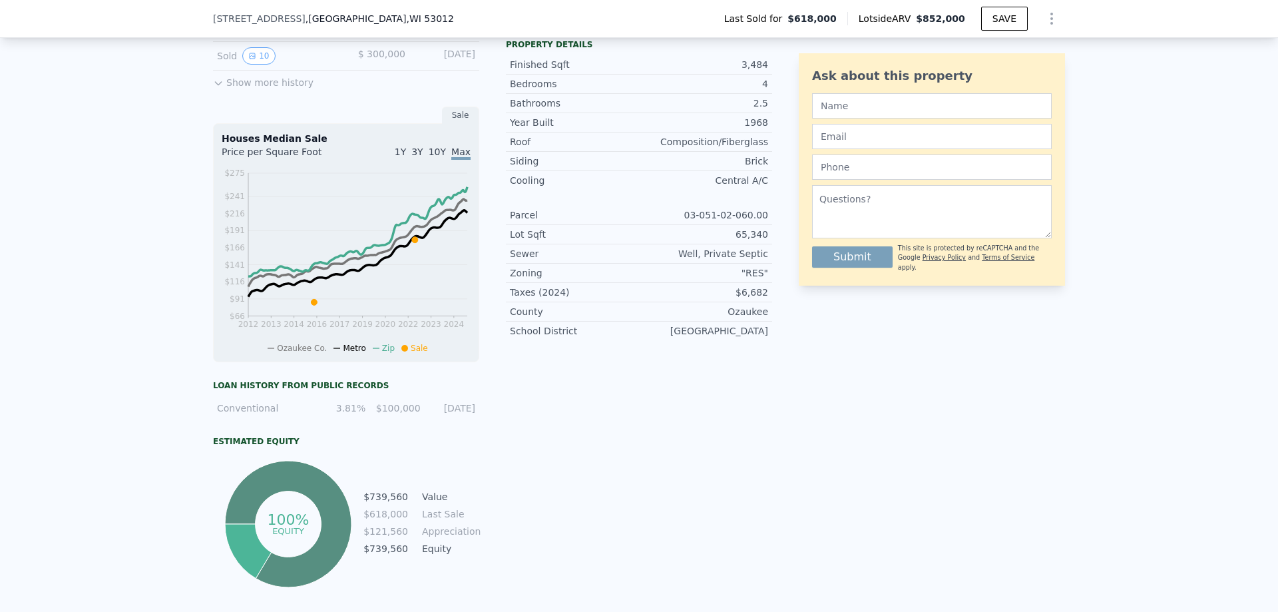
scroll to position [794, 0]
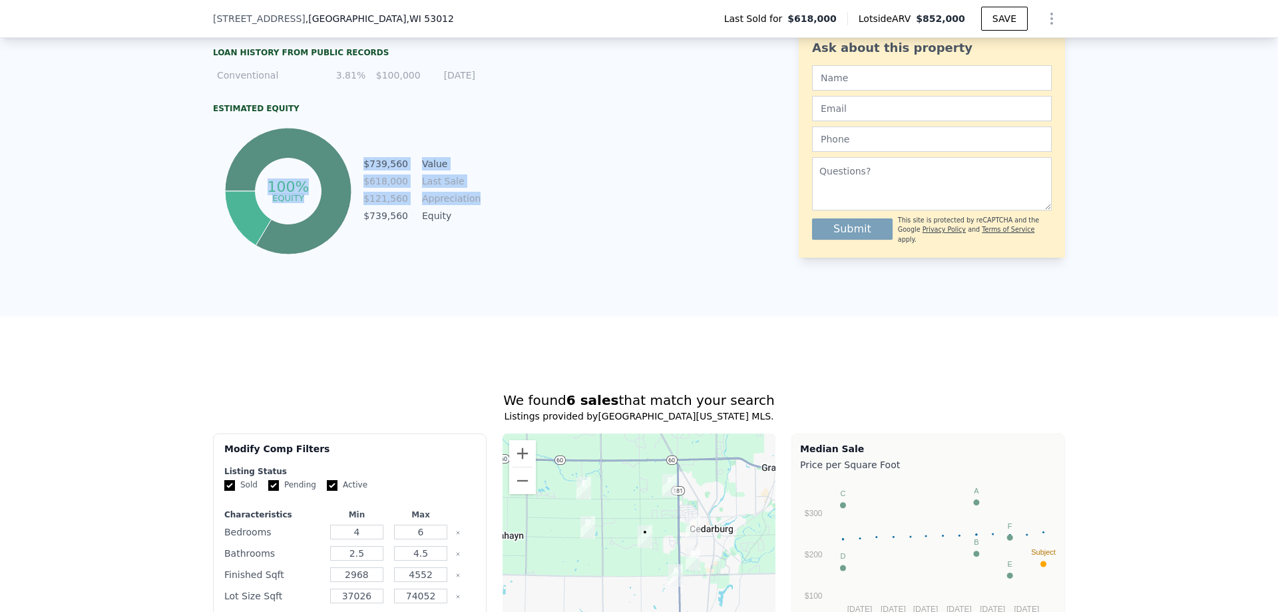
drag, startPoint x: 467, startPoint y: 208, endPoint x: 357, endPoint y: 208, distance: 109.8
click at [357, 208] on div "100% equity $739,560 Value $618,000 Last Sale $121,560 Appreciation $739,560 Eq…" at bounding box center [346, 190] width 266 height 133
click at [445, 205] on td "Appreciation" at bounding box center [449, 198] width 60 height 15
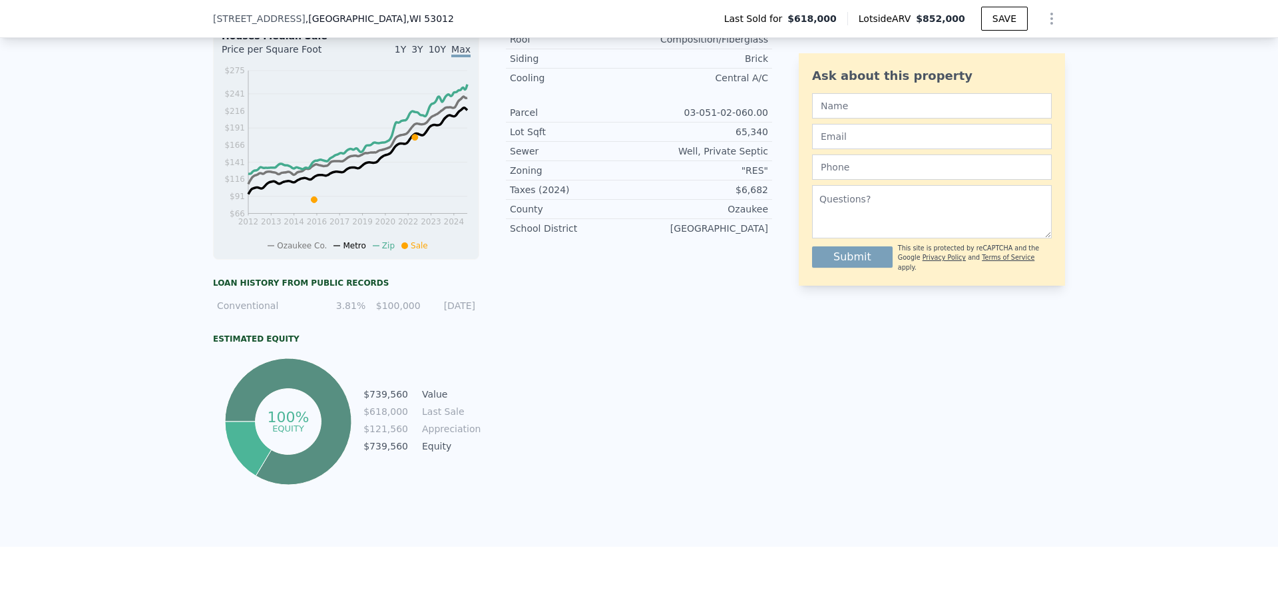
scroll to position [594, 0]
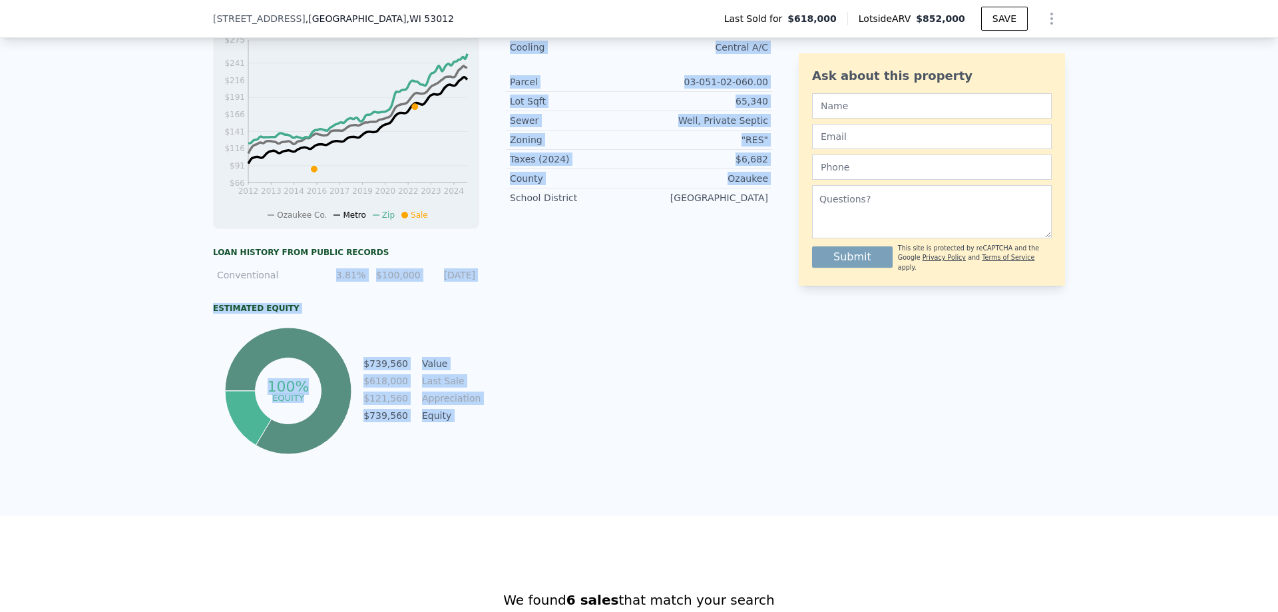
drag, startPoint x: 334, startPoint y: 278, endPoint x: 489, endPoint y: 287, distance: 155.3
click at [489, 287] on div "LISTING & SALE HISTORY Sold 22 $ 618,000 Jun 15, 2022 Listed $ 629,900 Nov 8, 2…" at bounding box center [492, 121] width 559 height 674
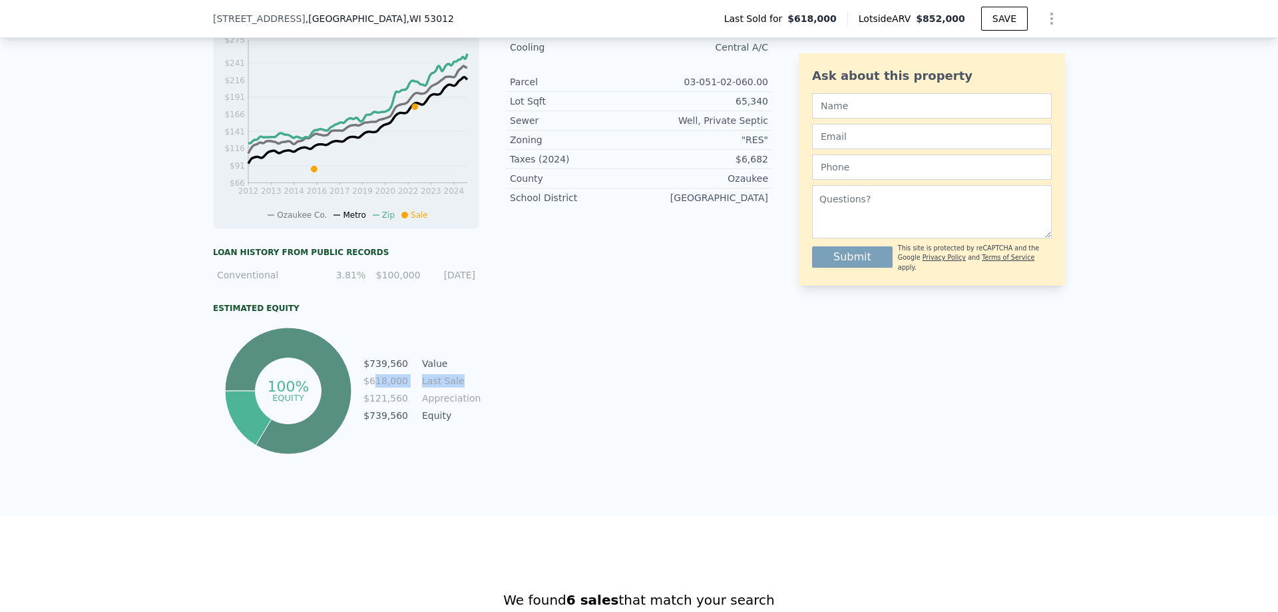
drag, startPoint x: 378, startPoint y: 389, endPoint x: 461, endPoint y: 389, distance: 83.2
click at [461, 388] on tr "$618,000 Last Sale" at bounding box center [421, 380] width 116 height 15
click at [461, 388] on td "Last Sale" at bounding box center [449, 380] width 60 height 15
drag, startPoint x: 483, startPoint y: 409, endPoint x: 451, endPoint y: 422, distance: 35.2
click at [450, 421] on div "LISTING & SALE HISTORY Sold 22 $ 618,000 Jun 15, 2022 Listed $ 629,900 Nov 8, 2…" at bounding box center [492, 121] width 559 height 674
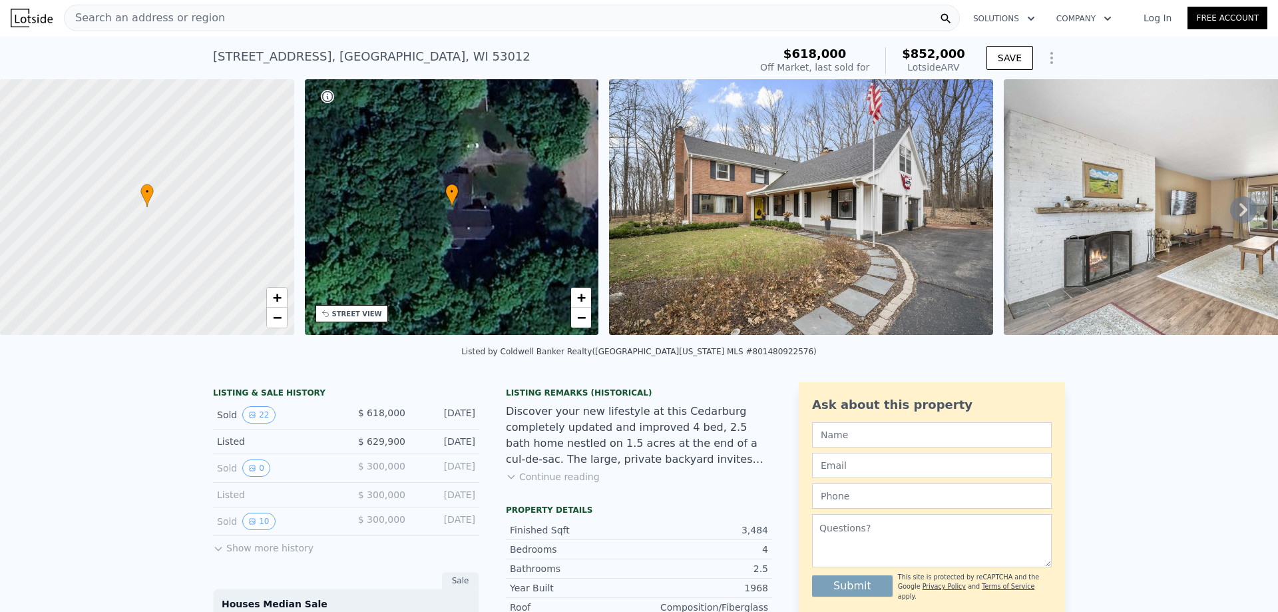
scroll to position [0, 0]
click at [228, 19] on div "Search an address or region" at bounding box center [512, 18] width 896 height 27
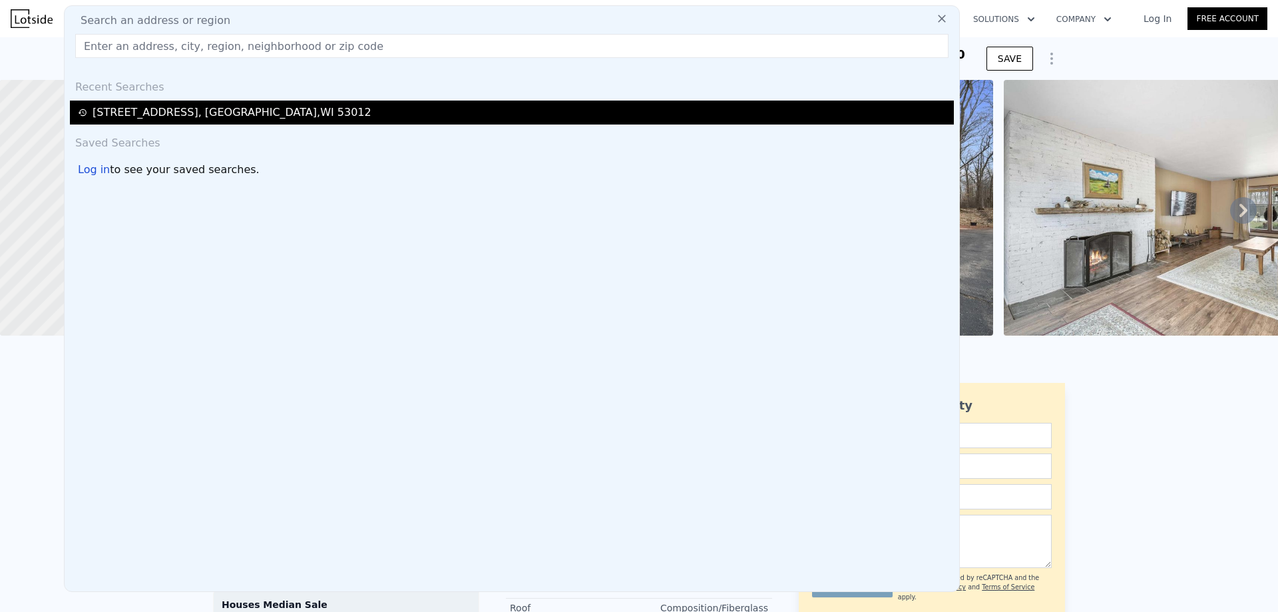
click at [185, 108] on div "539 Beechwood Dr , Ozaukee County , WI 53012" at bounding box center [232, 112] width 279 height 16
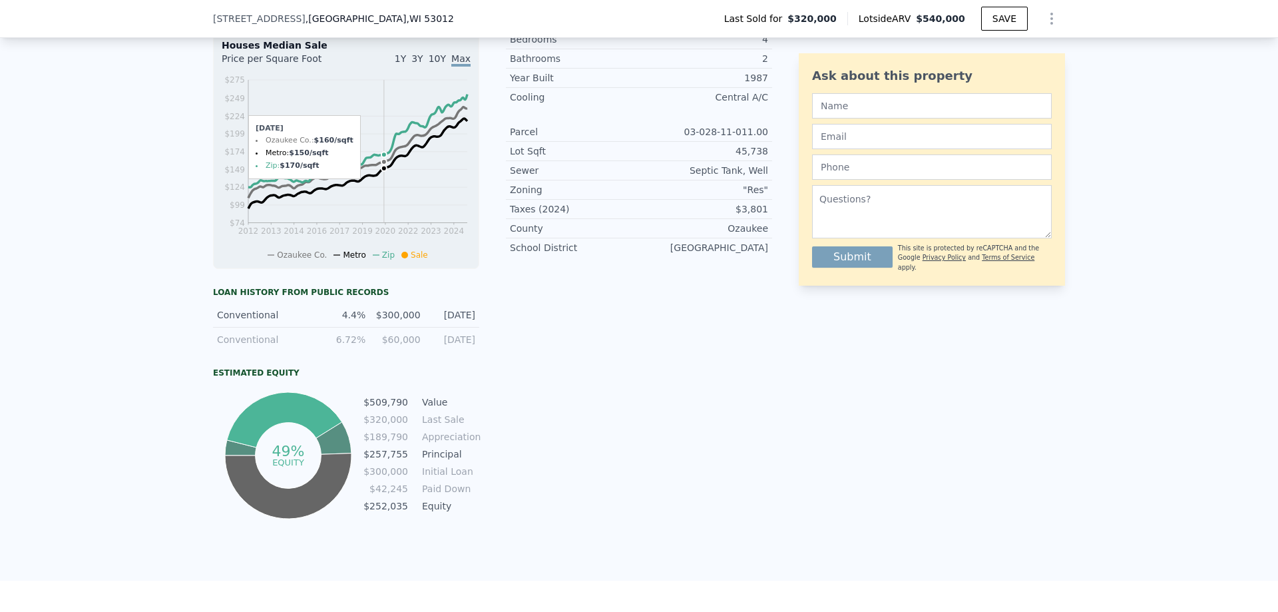
scroll to position [528, 0]
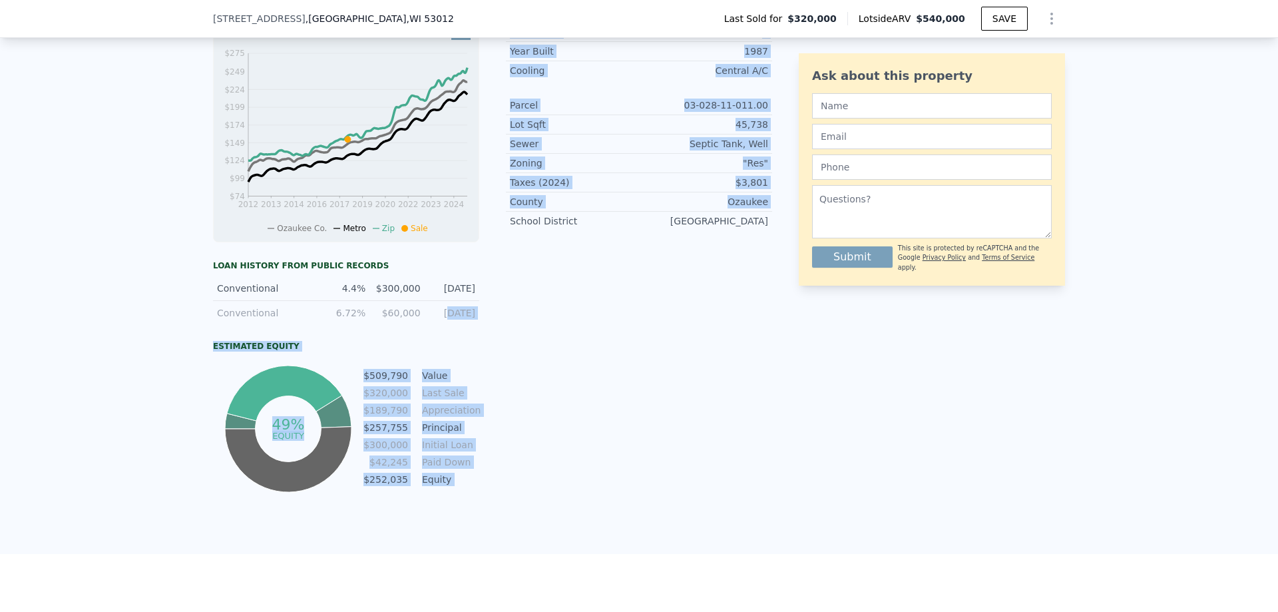
drag, startPoint x: 488, startPoint y: 323, endPoint x: 437, endPoint y: 324, distance: 51.3
click at [437, 324] on div "LISTING & SALE HISTORY Sold 0 $ 320,000 Apr 1, 2018 Listed $ 314,900 Nov 8, 202…" at bounding box center [492, 171] width 559 height 650
click at [437, 319] on div "[DATE]" at bounding box center [452, 312] width 47 height 13
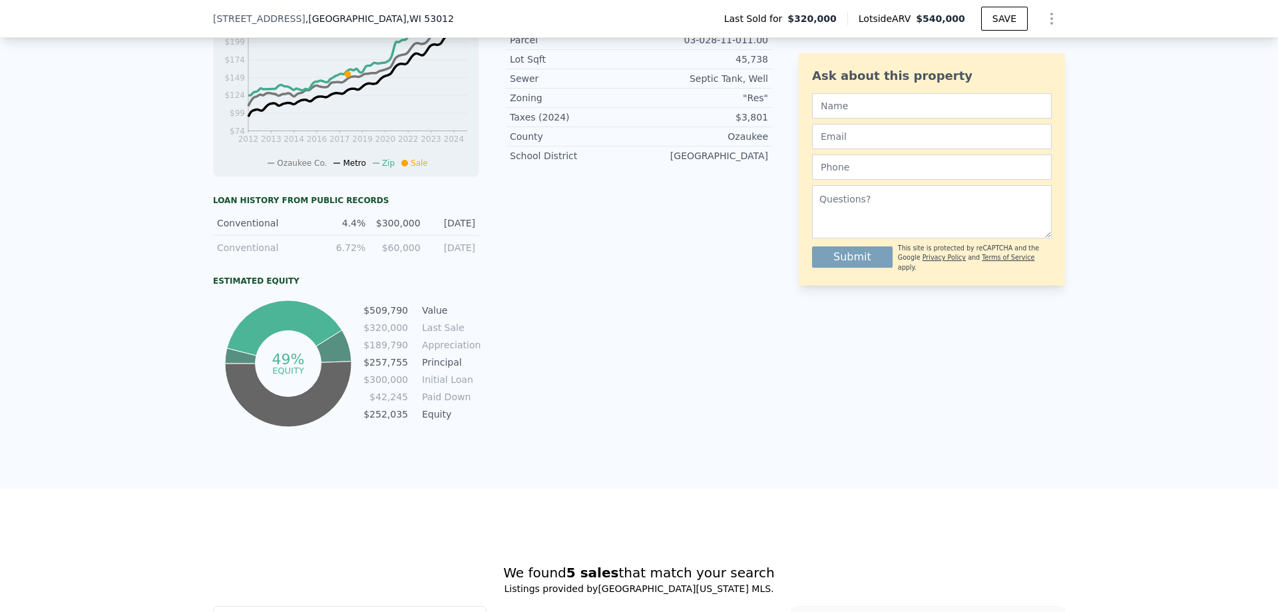
scroll to position [594, 0]
drag, startPoint x: 474, startPoint y: 231, endPoint x: 210, endPoint y: 235, distance: 264.3
click at [213, 234] on div "Conventional 4.4% $300,000 4/4/2018" at bounding box center [346, 222] width 266 height 25
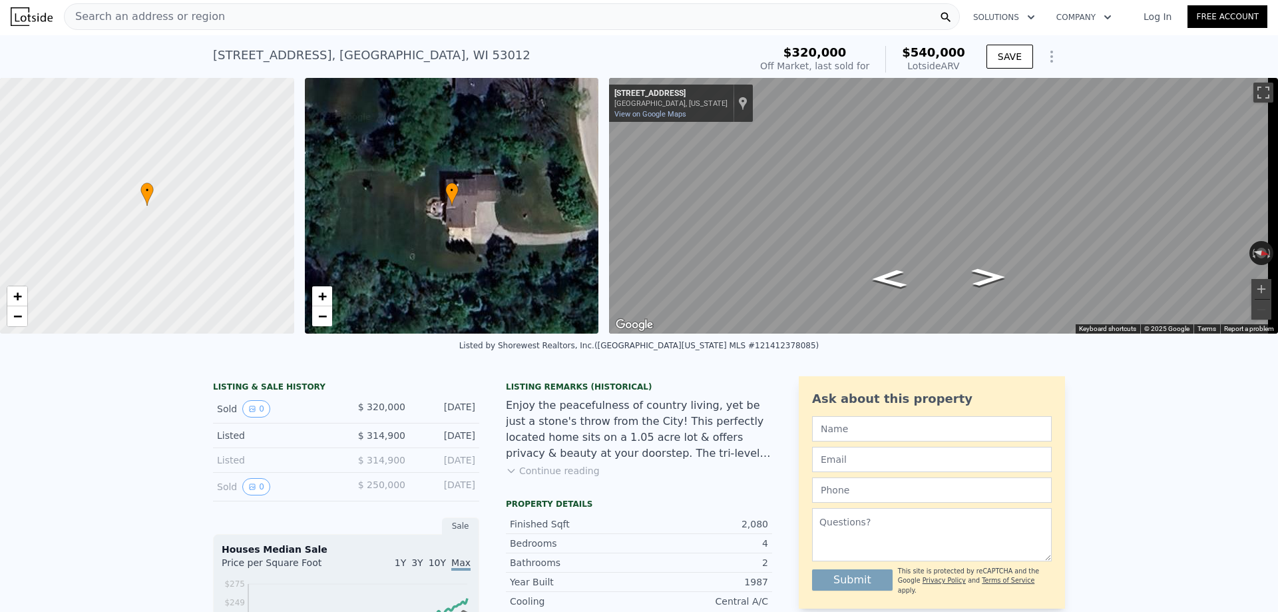
scroll to position [0, 0]
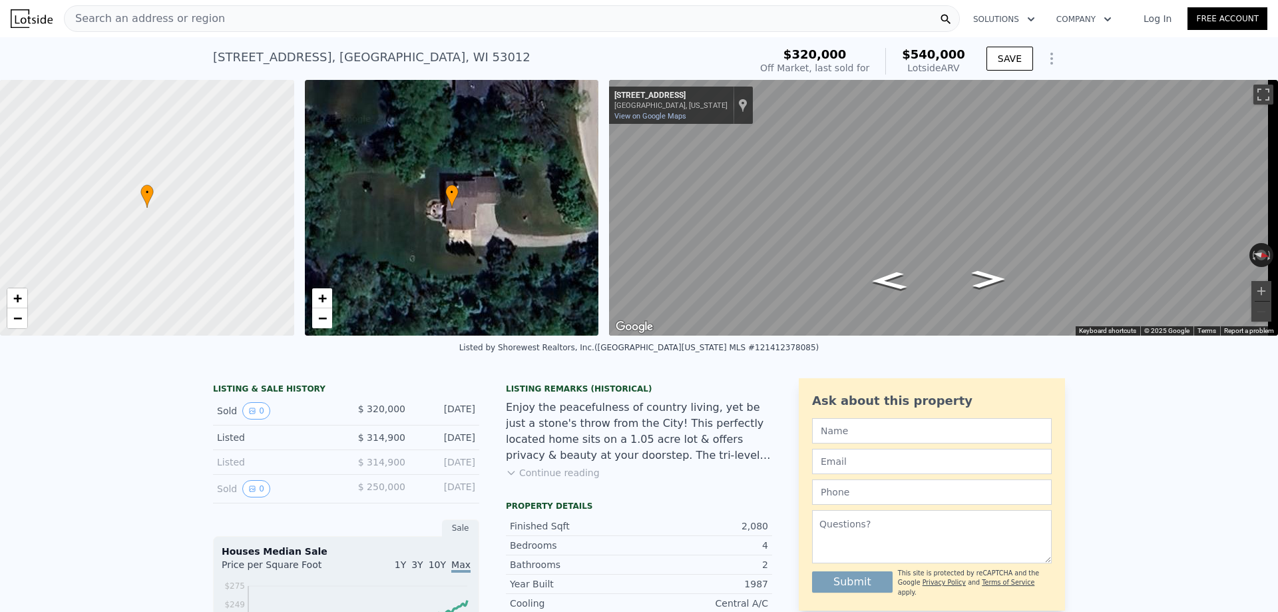
click at [241, 16] on div "Search an address or region" at bounding box center [512, 18] width 896 height 27
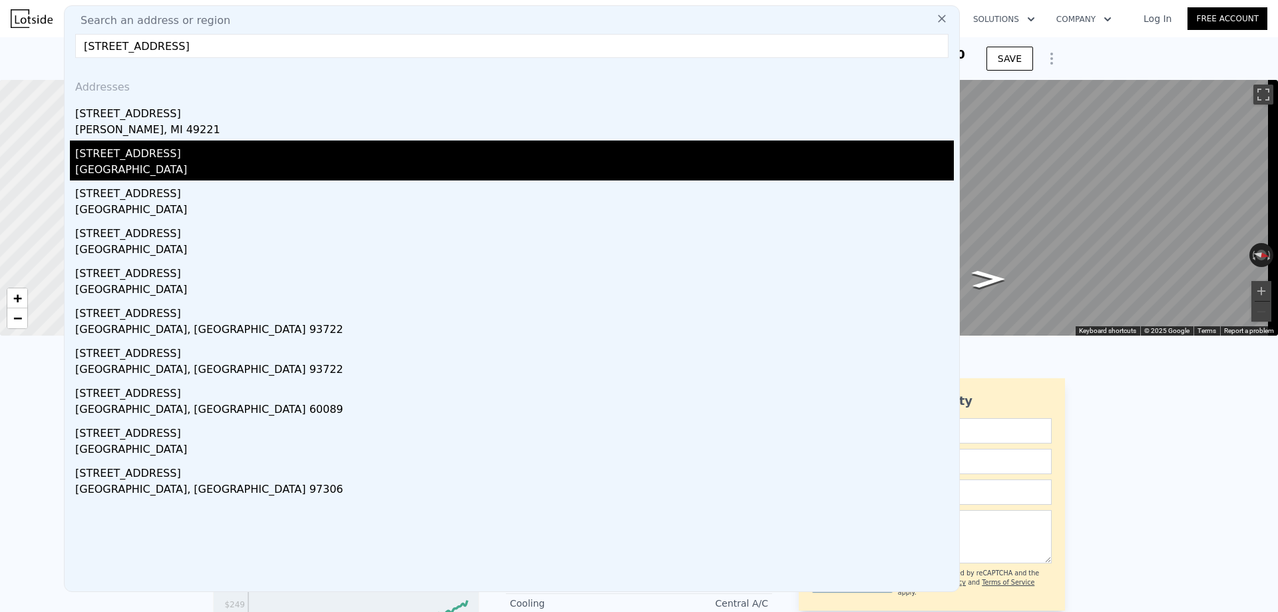
type input "558 beechwood drive"
click at [168, 157] on div "558 Beechwood Dr" at bounding box center [514, 150] width 879 height 21
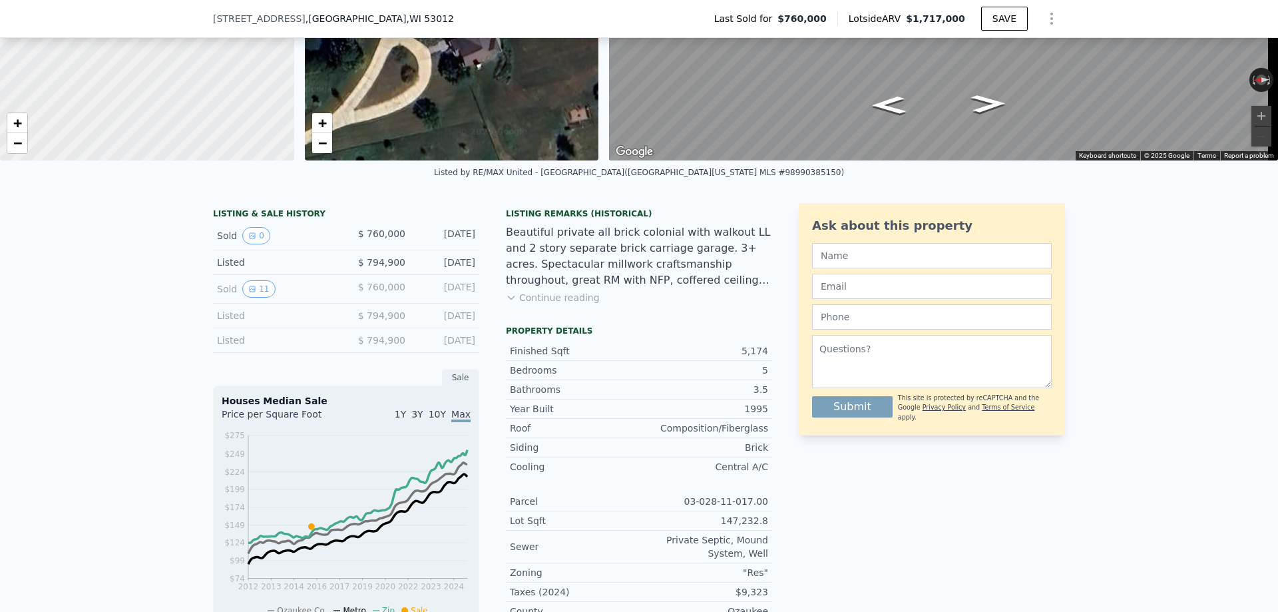
scroll to position [128, 0]
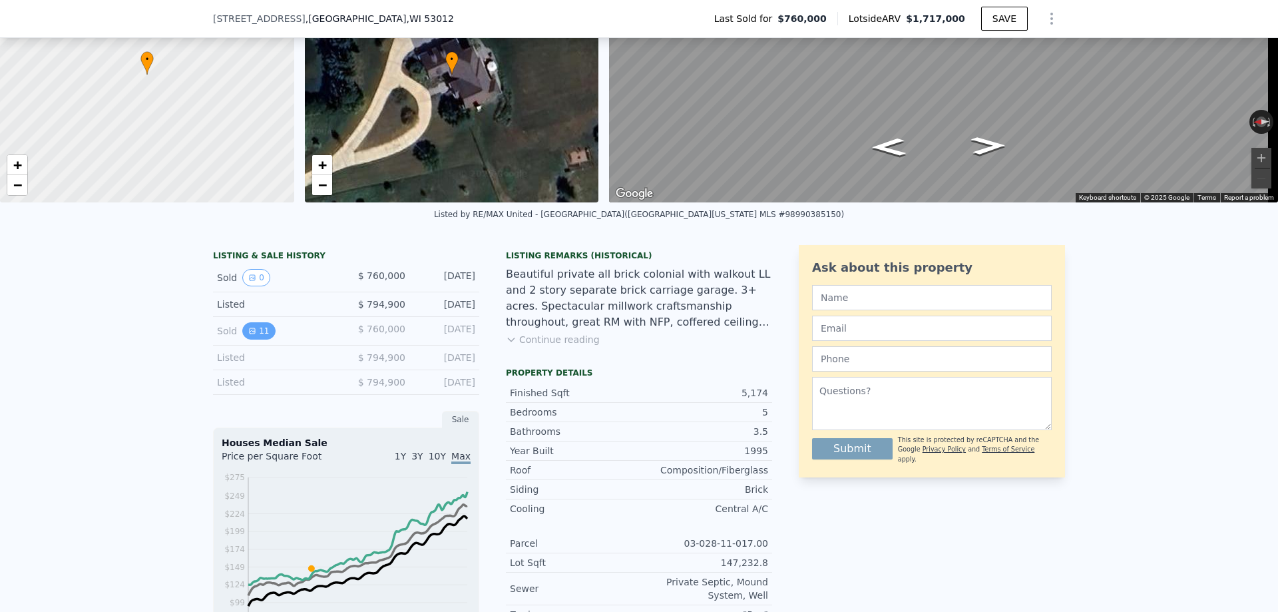
click at [248, 335] on icon "View historical data" at bounding box center [252, 331] width 8 height 8
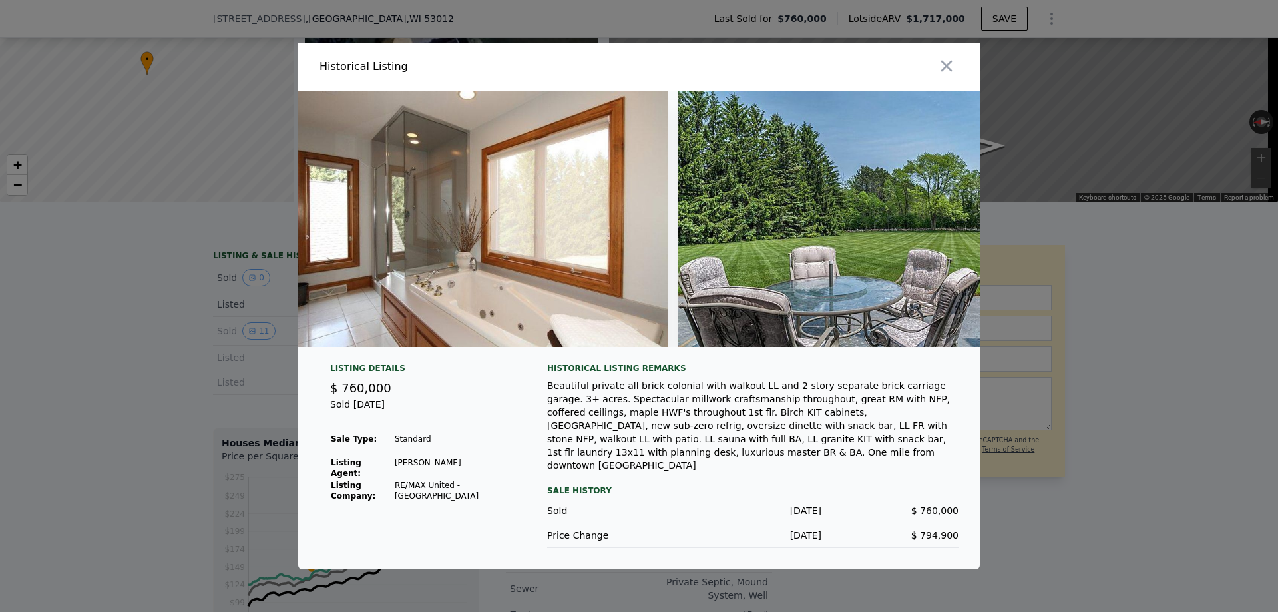
scroll to position [0, 3675]
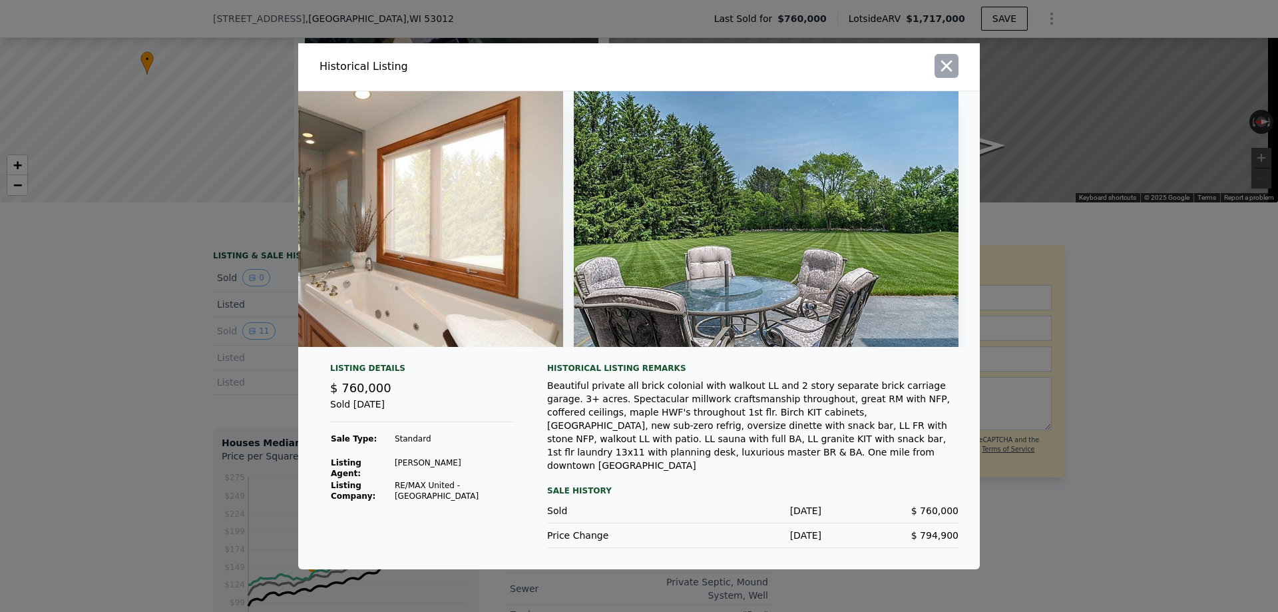
click at [948, 75] on icon "button" at bounding box center [946, 66] width 19 height 19
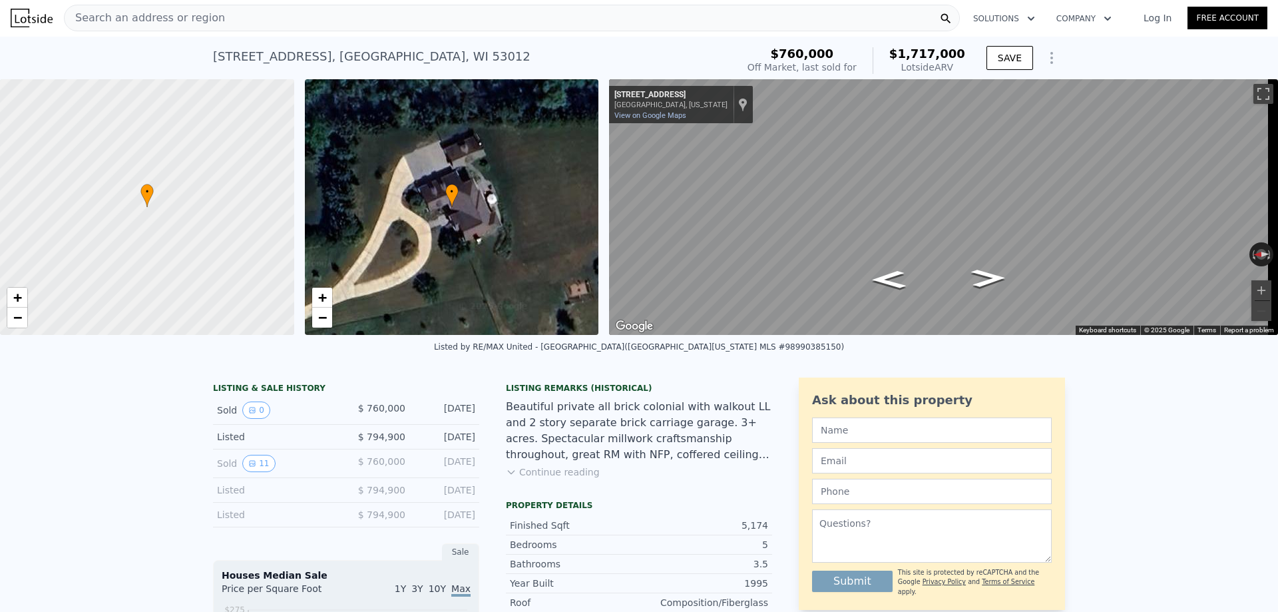
scroll to position [0, 0]
click at [208, 23] on div "Search an address or region" at bounding box center [512, 18] width 896 height 27
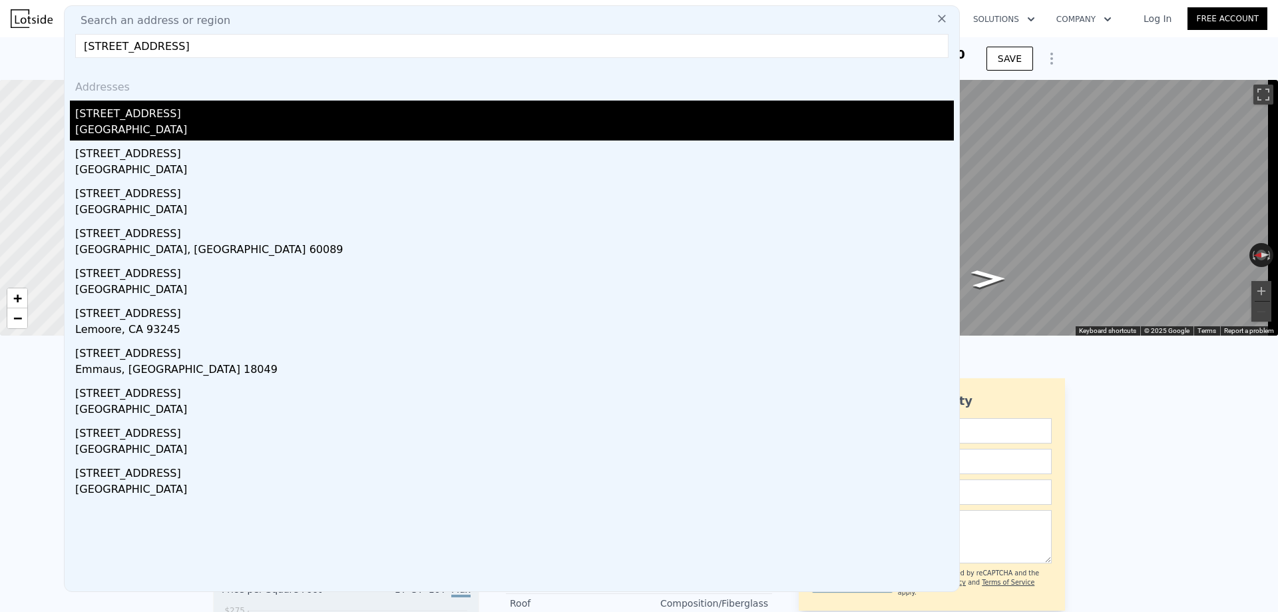
type input "547 beechwood drive"
click at [140, 114] on div "547 Beechwood Dr" at bounding box center [514, 111] width 879 height 21
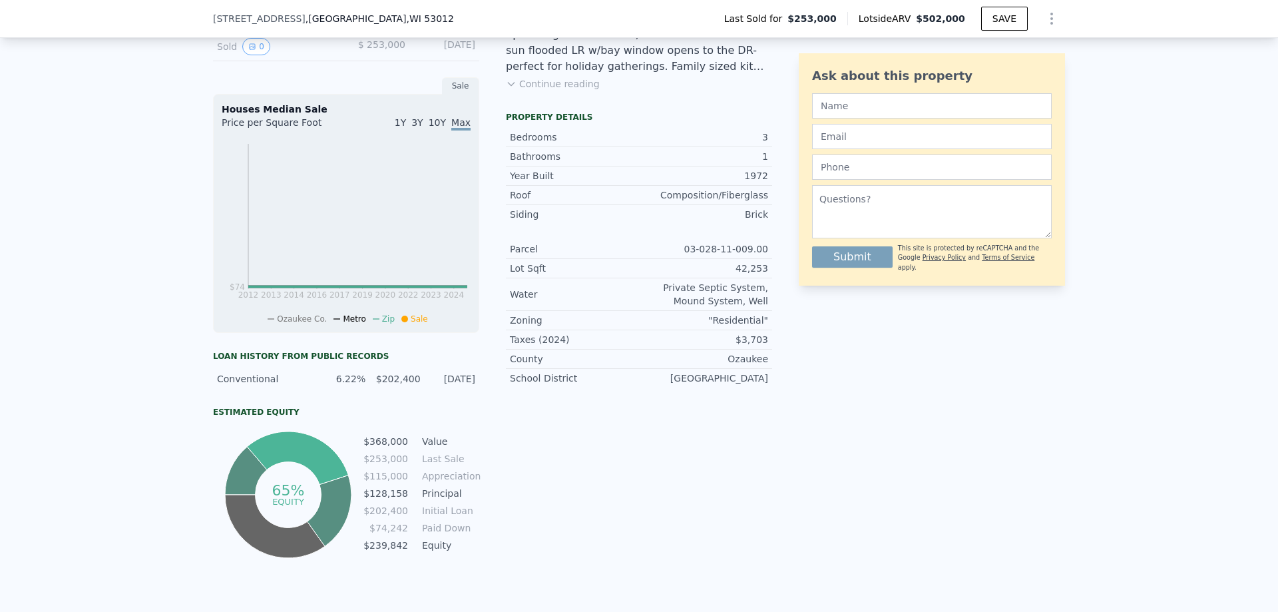
scroll to position [395, 0]
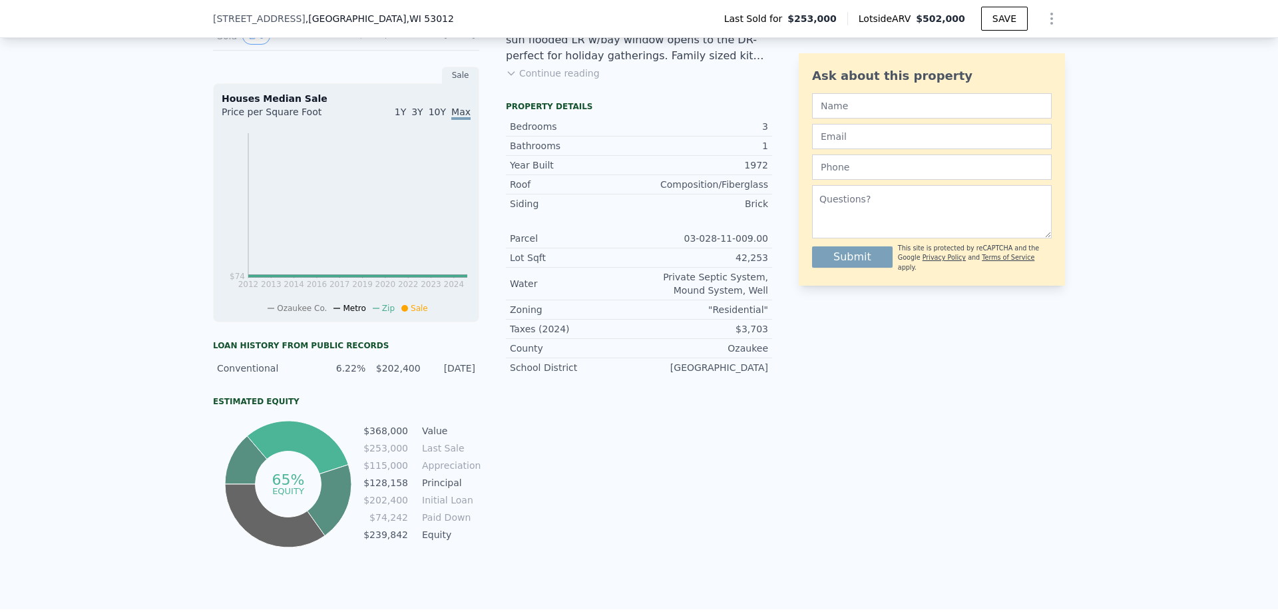
drag, startPoint x: 473, startPoint y: 375, endPoint x: 268, endPoint y: 366, distance: 205.2
click at [268, 366] on div "Conventional 6.22% $202,400 1/21/2008" at bounding box center [346, 368] width 266 height 24
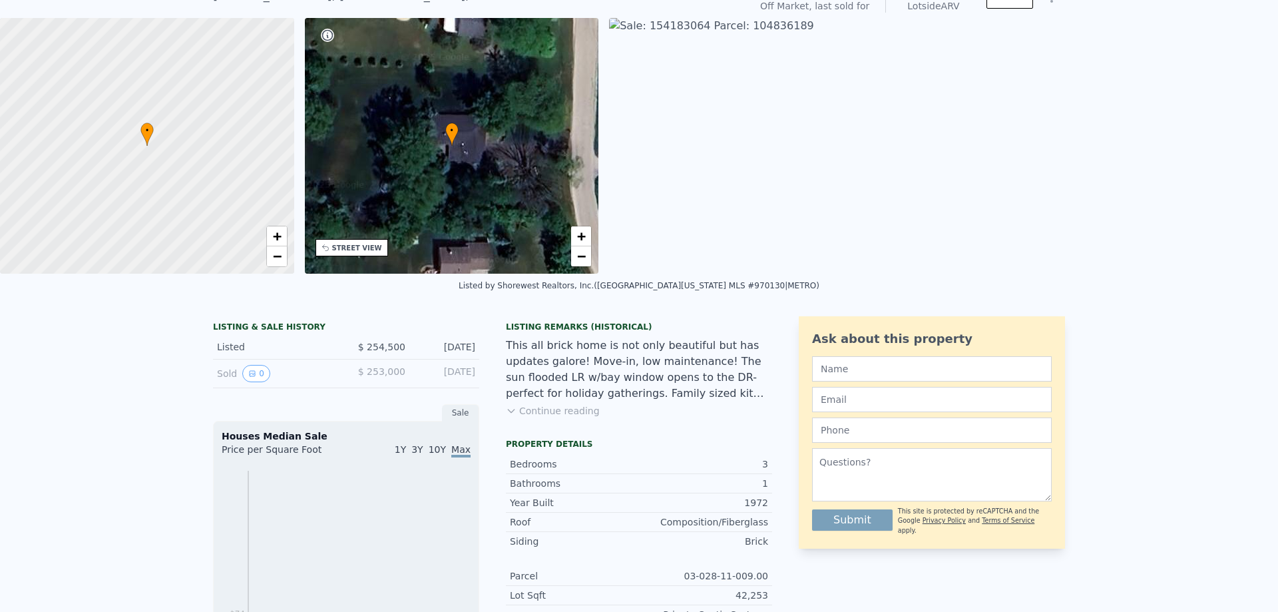
scroll to position [5, 0]
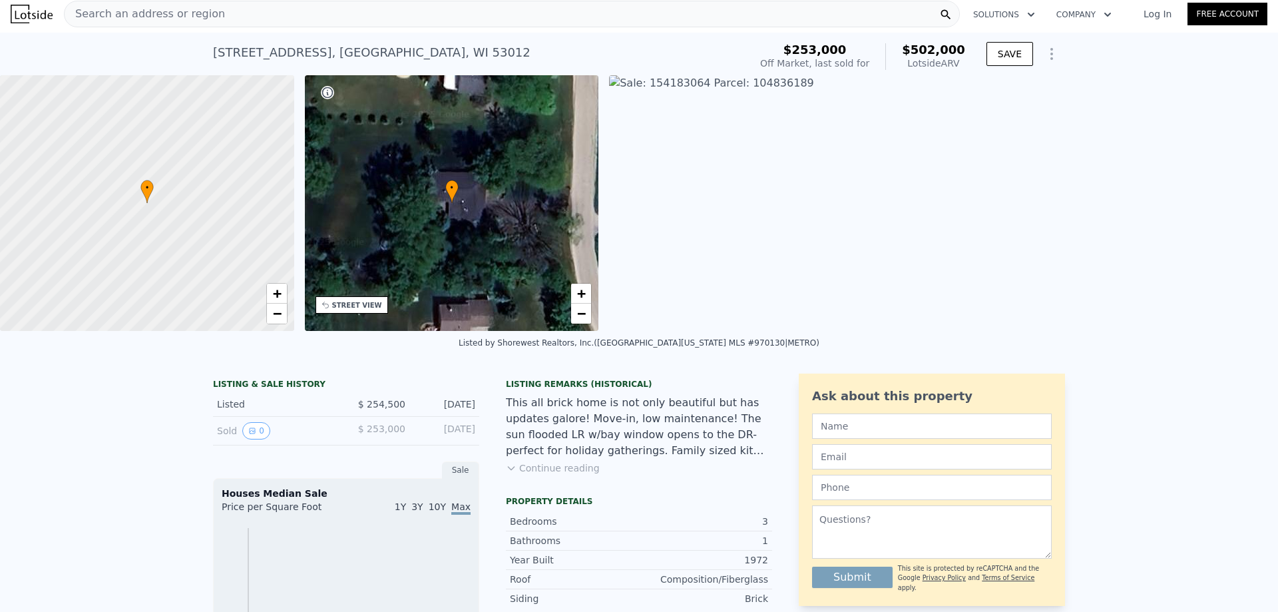
type input "4"
type input "6"
type input "2.5"
type input "5"
type input "3786"
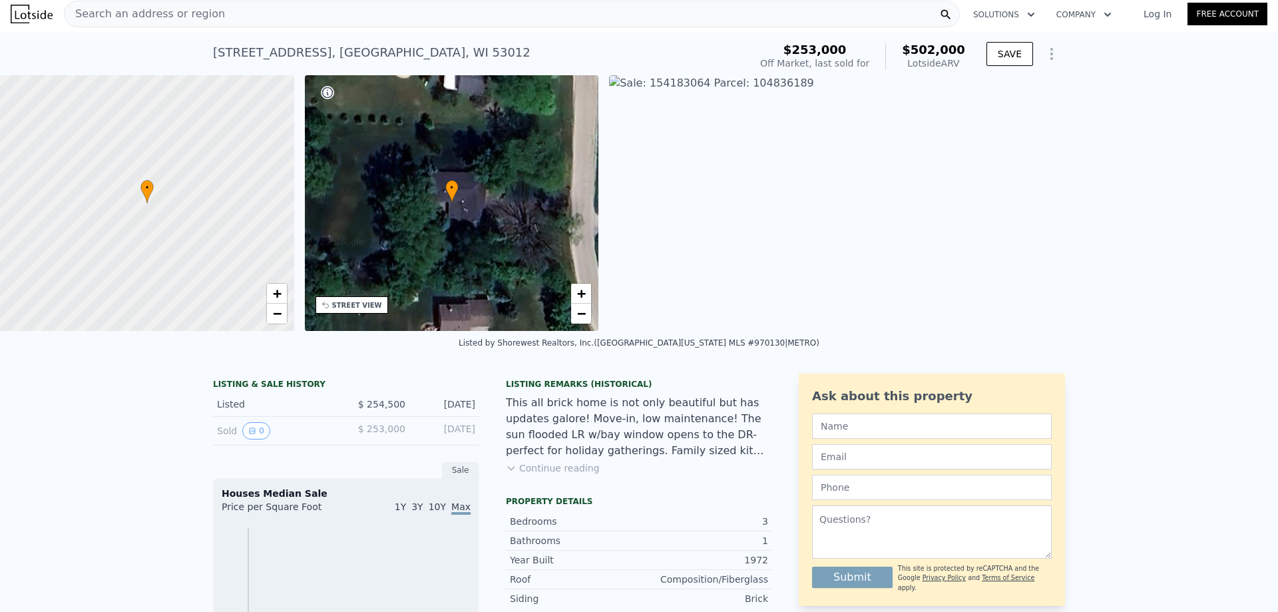
type input "7227"
type input "17424"
type input "328442.4"
type input "$ 1,717,000"
type input "8"
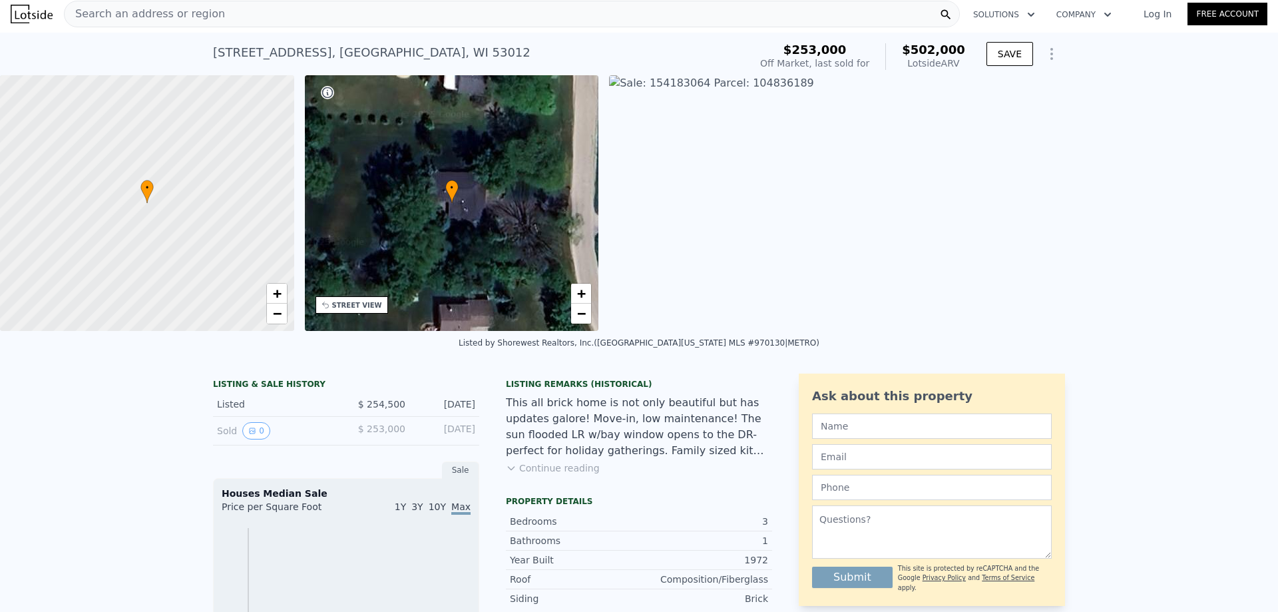
type input "$ 792,381"
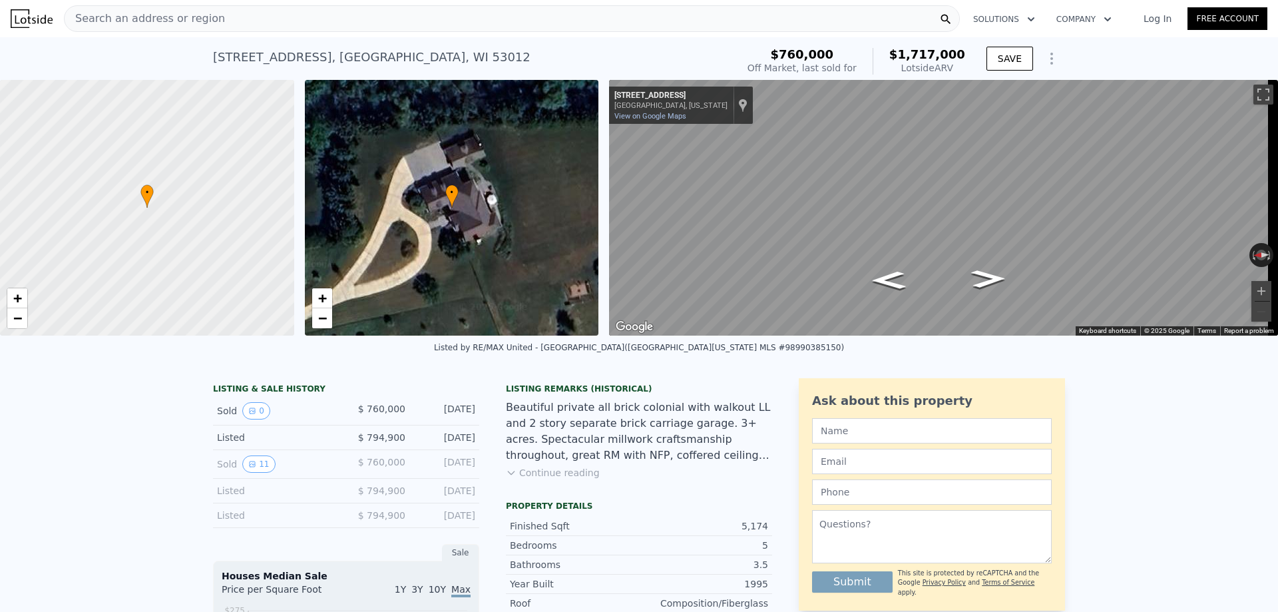
click at [216, 13] on div "Search an address or region" at bounding box center [512, 18] width 896 height 27
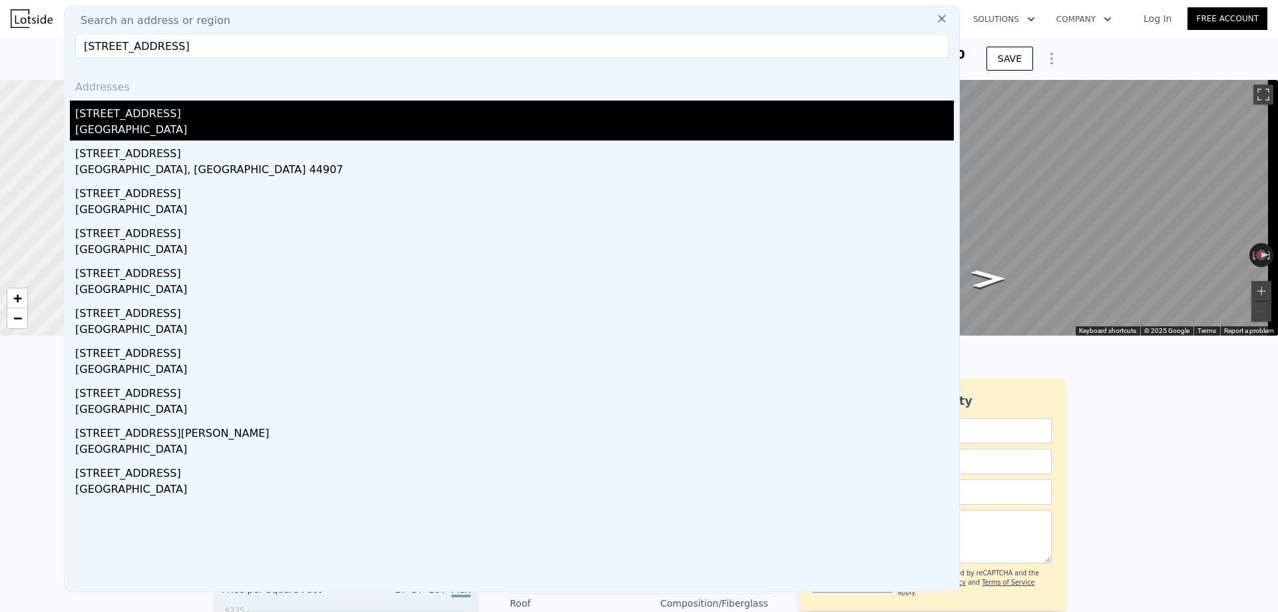
type input "481 beechwood drive"
click at [168, 110] on div "481 Beechwood Dr" at bounding box center [514, 111] width 879 height 21
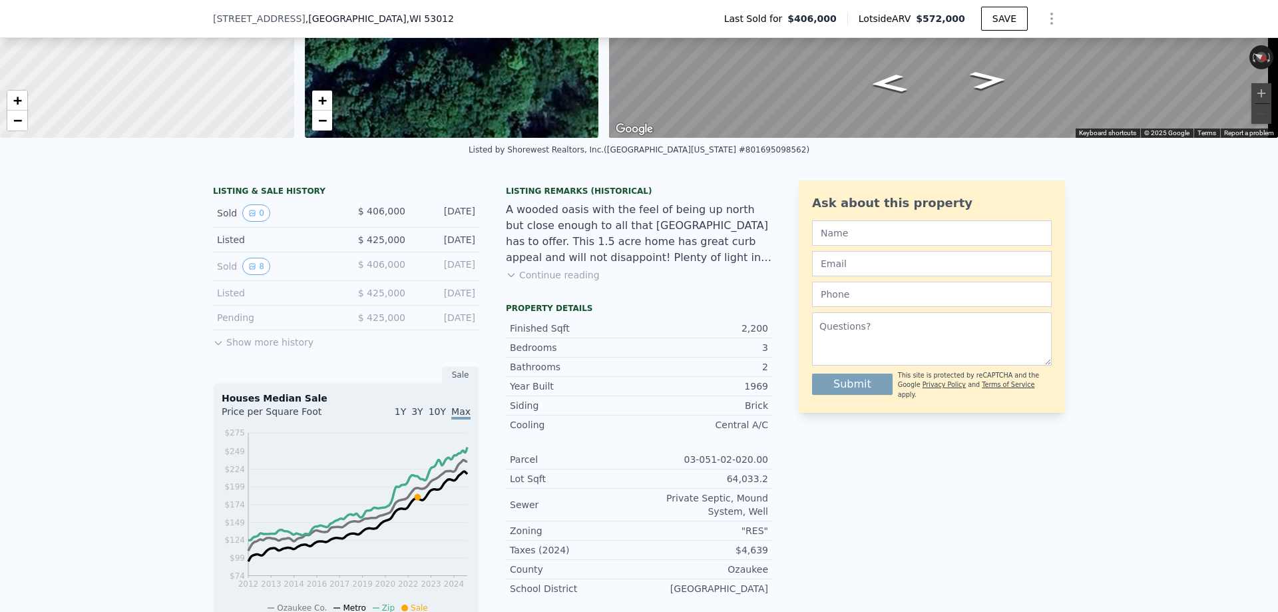
scroll to position [195, 0]
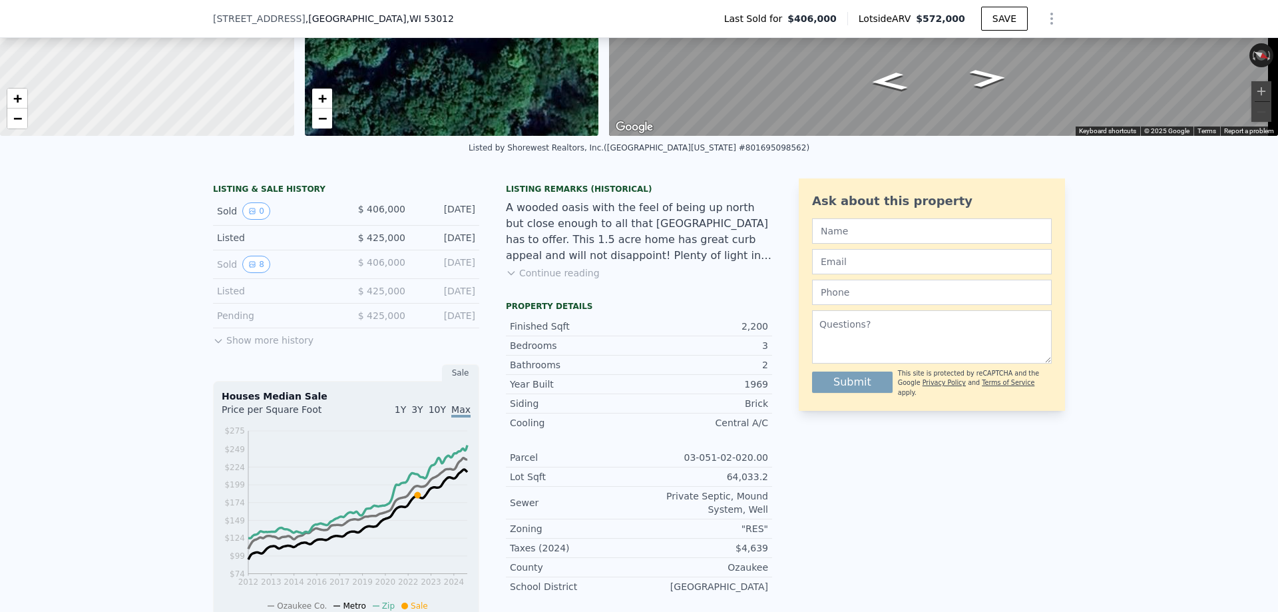
click at [552, 280] on button "Continue reading" at bounding box center [553, 272] width 94 height 13
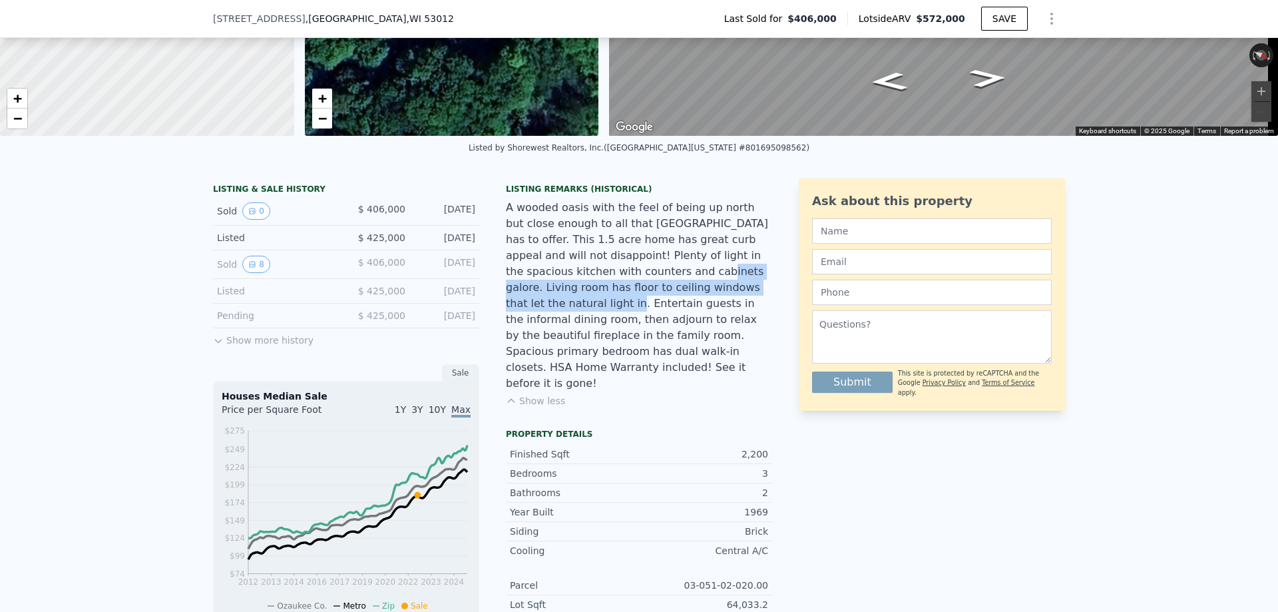
drag, startPoint x: 511, startPoint y: 275, endPoint x: 596, endPoint y: 290, distance: 86.6
click at [596, 290] on div "A wooded oasis with the feel of being up north but close enough to all that Ced…" at bounding box center [639, 296] width 266 height 192
click at [252, 273] on button "8" at bounding box center [256, 264] width 28 height 17
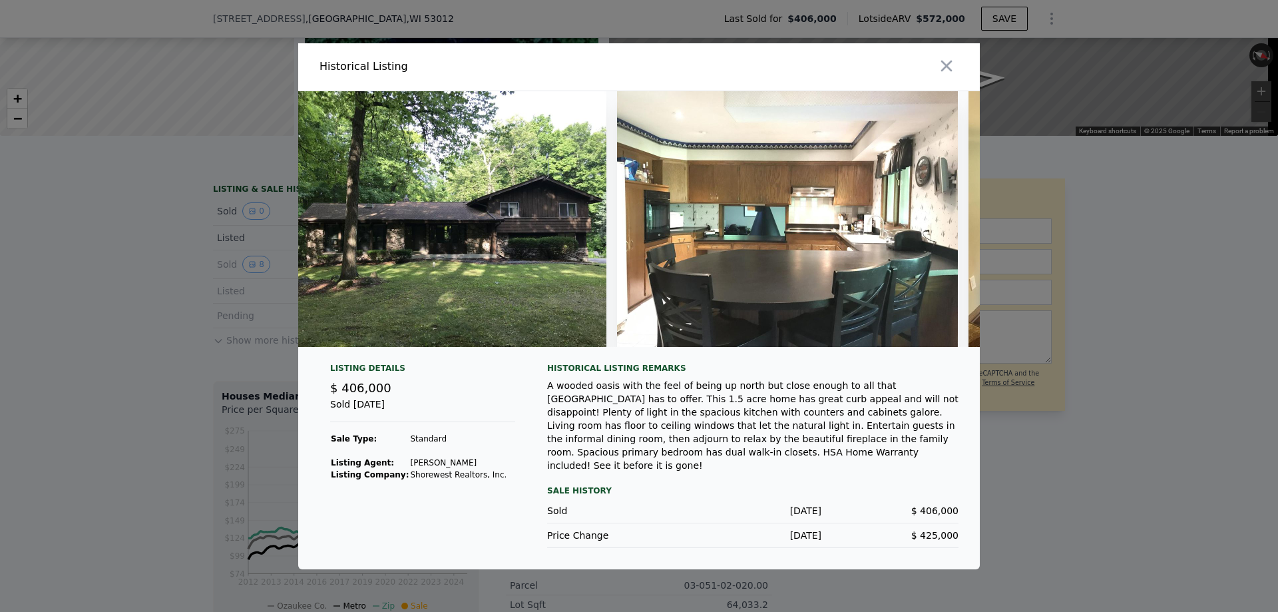
scroll to position [0, 0]
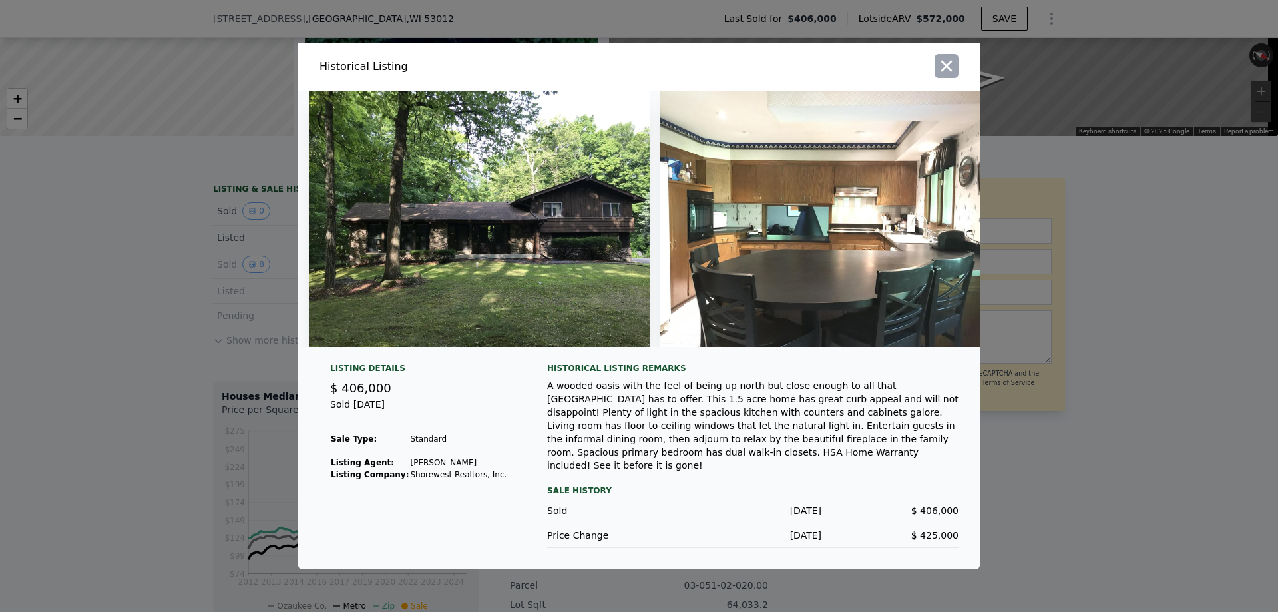
click at [950, 71] on icon "button" at bounding box center [946, 65] width 11 height 11
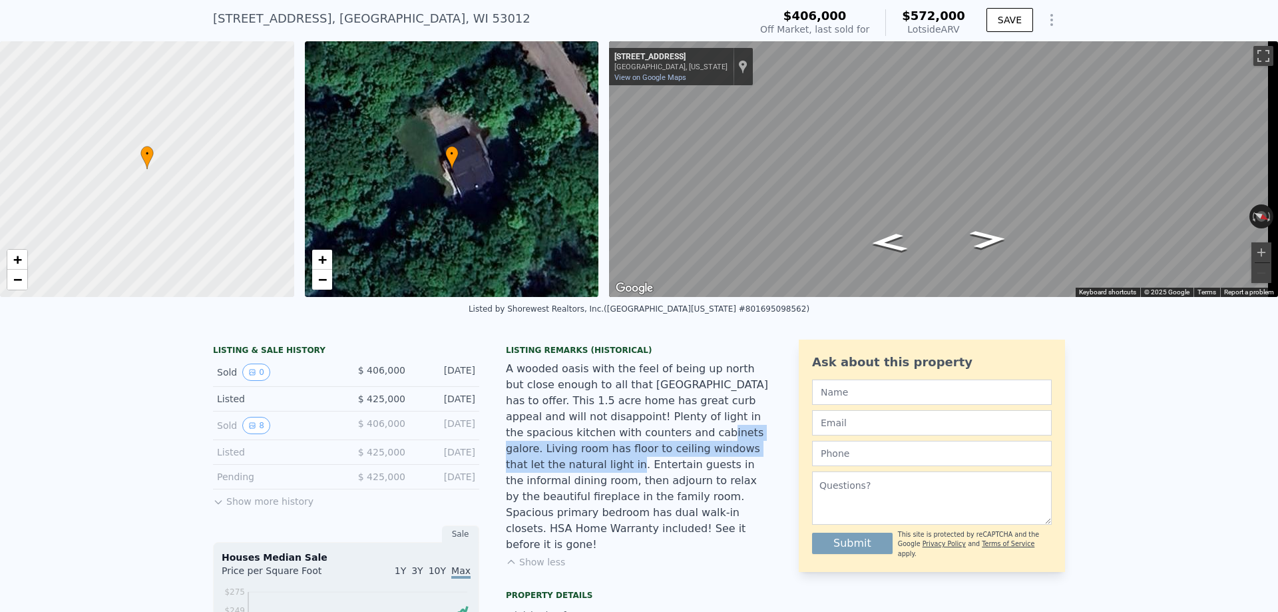
scroll to position [128, 0]
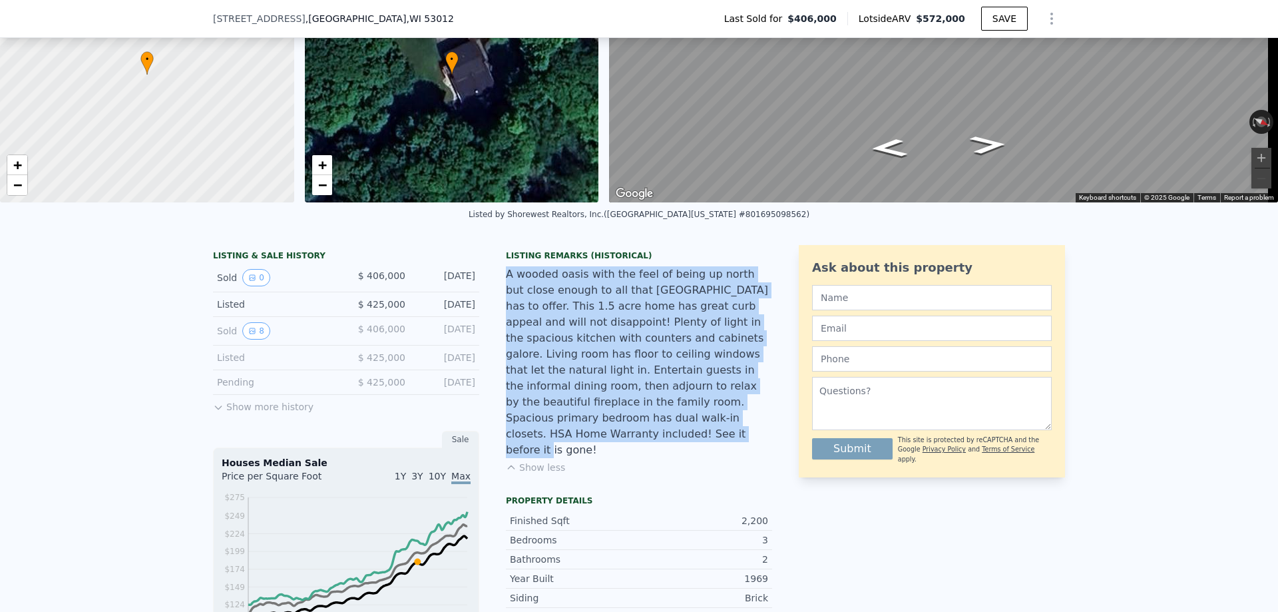
drag, startPoint x: 556, startPoint y: 422, endPoint x: 495, endPoint y: 290, distance: 145.9
click at [495, 290] on div "LISTING & SALE HISTORY Sold 0 $ 406,000 Aug 14, 2022 Listed $ 425,000 Nov 8, 20…" at bounding box center [492, 574] width 559 height 659
type input "4"
type input "6"
type input "2.5"
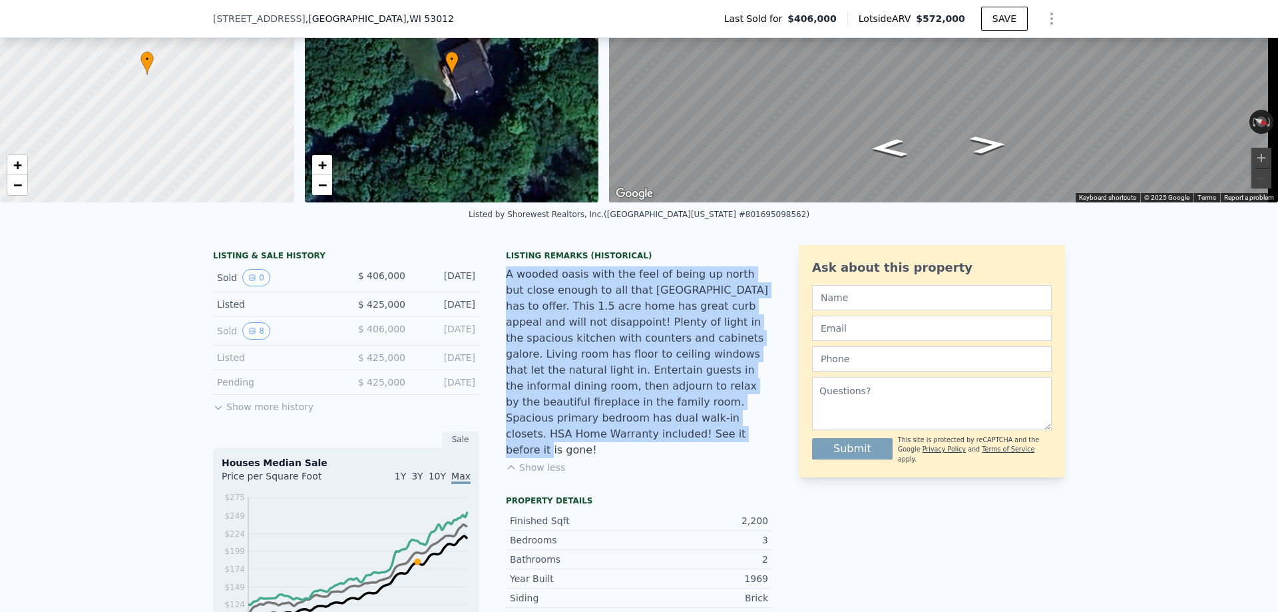
type input "5"
type input "3786"
type input "7227"
type input "17424"
type input "328442.4"
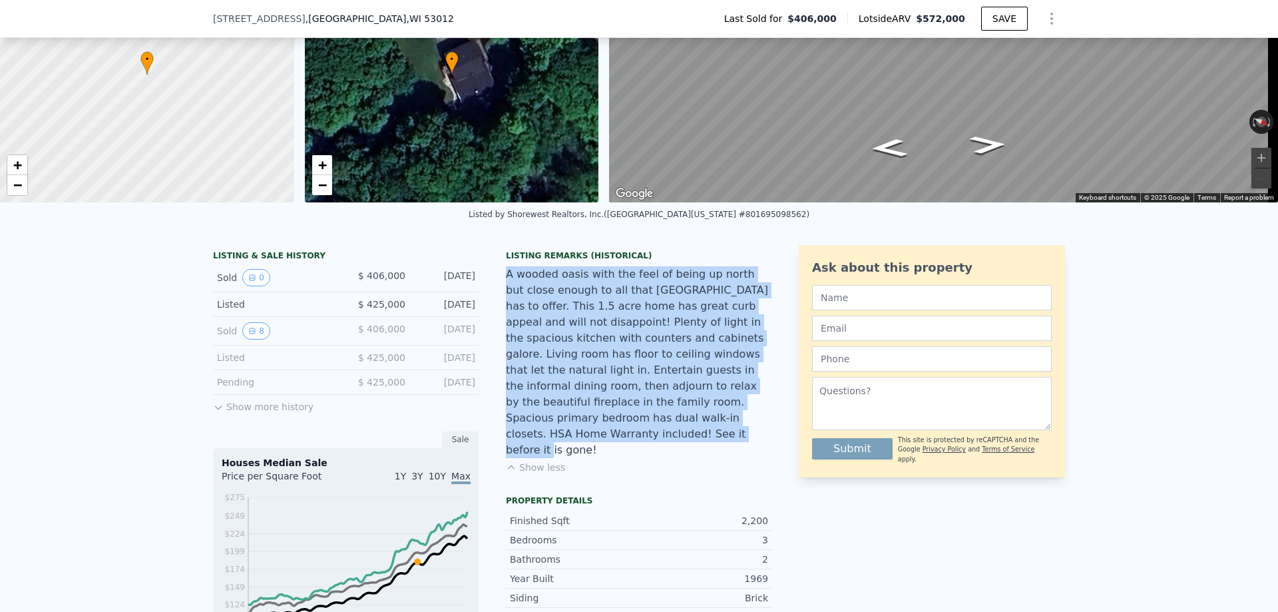
type input "$ 1,717,000"
type input "8"
type input "$ 792,381"
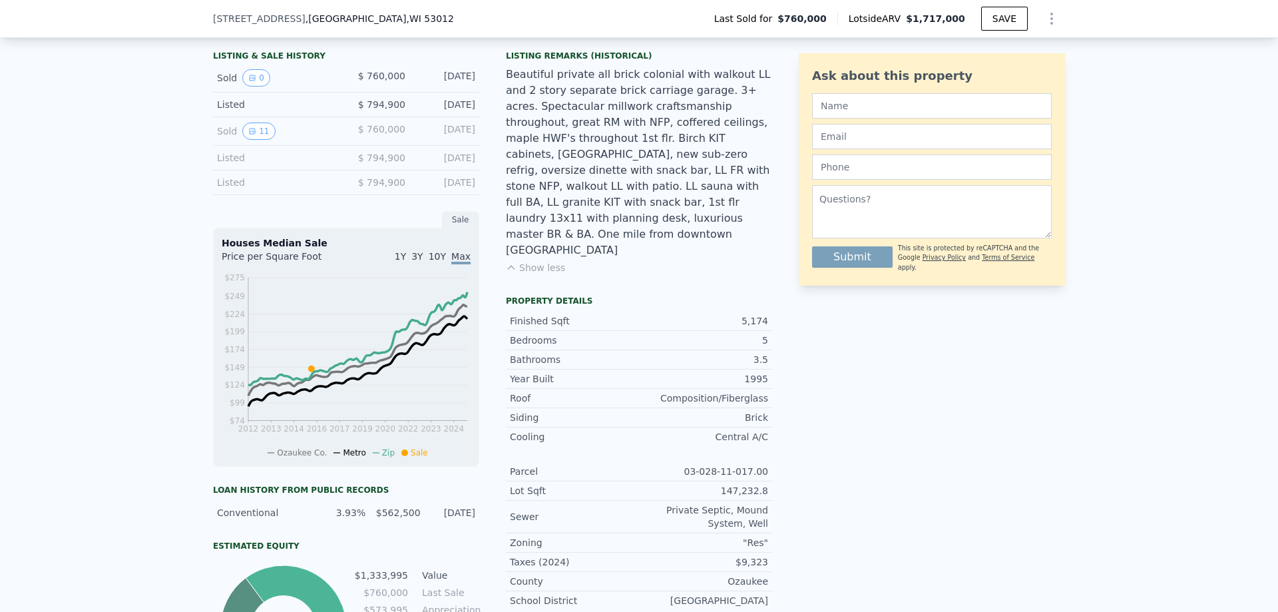
scroll to position [594, 0]
